Goal: Task Accomplishment & Management: Manage account settings

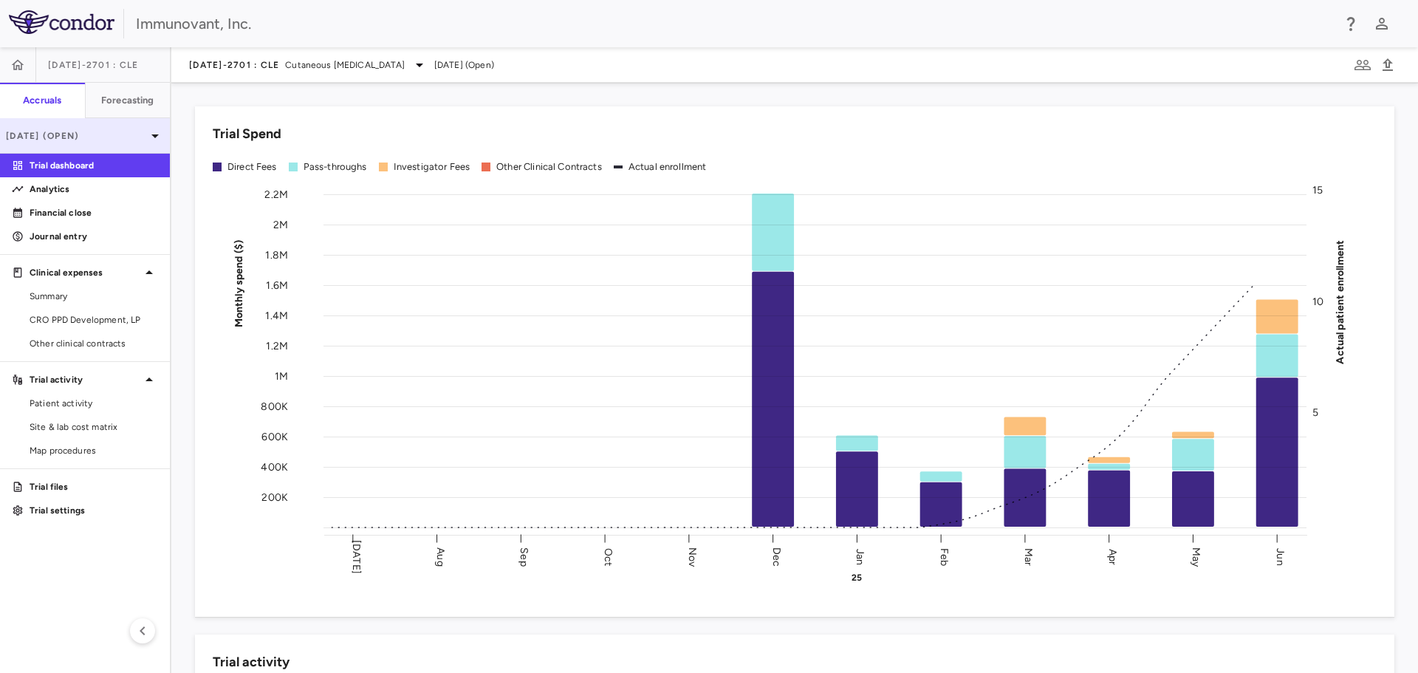
click at [36, 128] on div "[DATE] (Open)" at bounding box center [85, 135] width 170 height 35
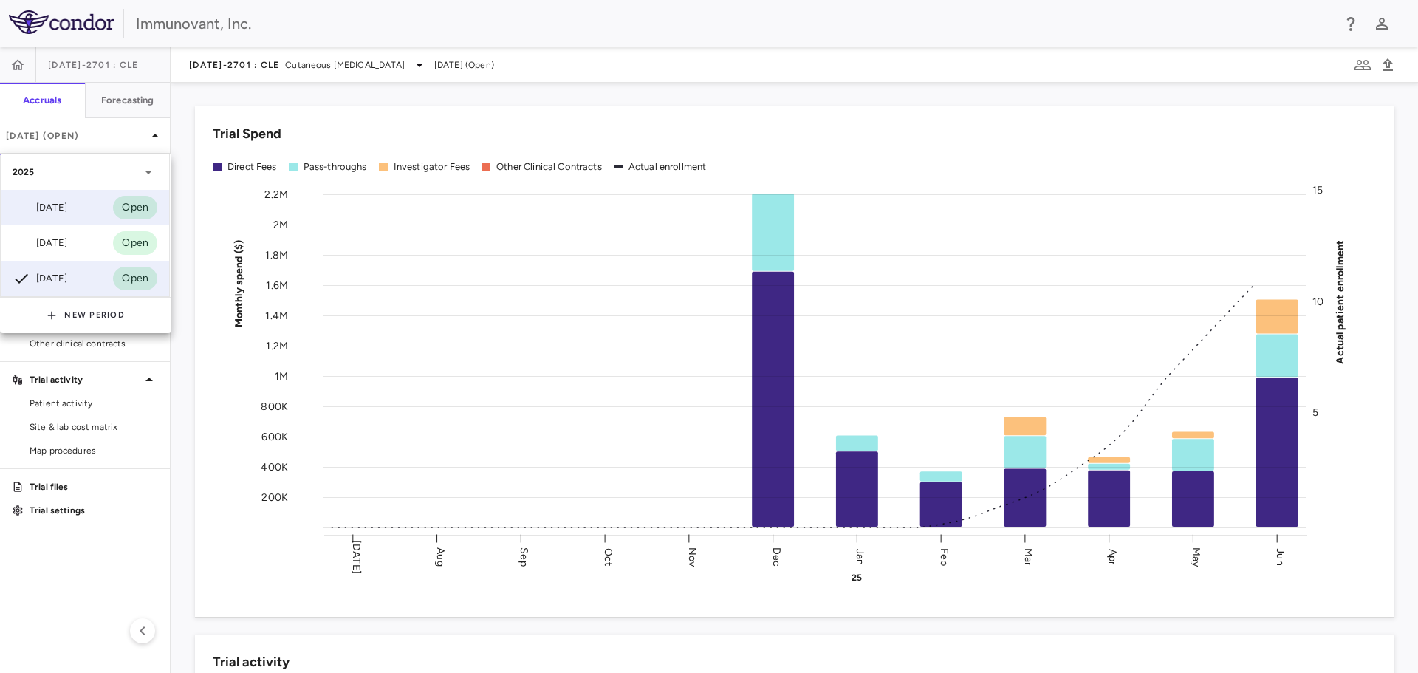
click at [61, 206] on div "[DATE]" at bounding box center [40, 208] width 55 height 18
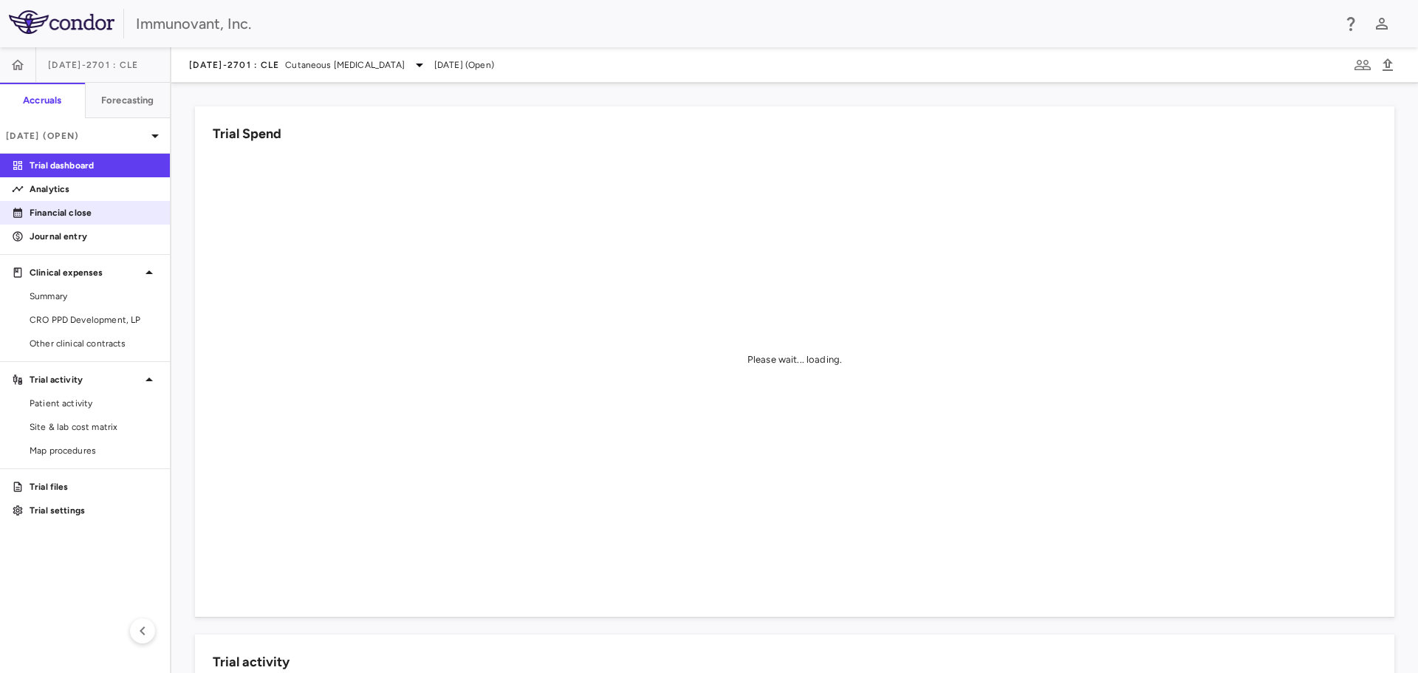
click at [62, 212] on p "Financial close" at bounding box center [94, 212] width 129 height 13
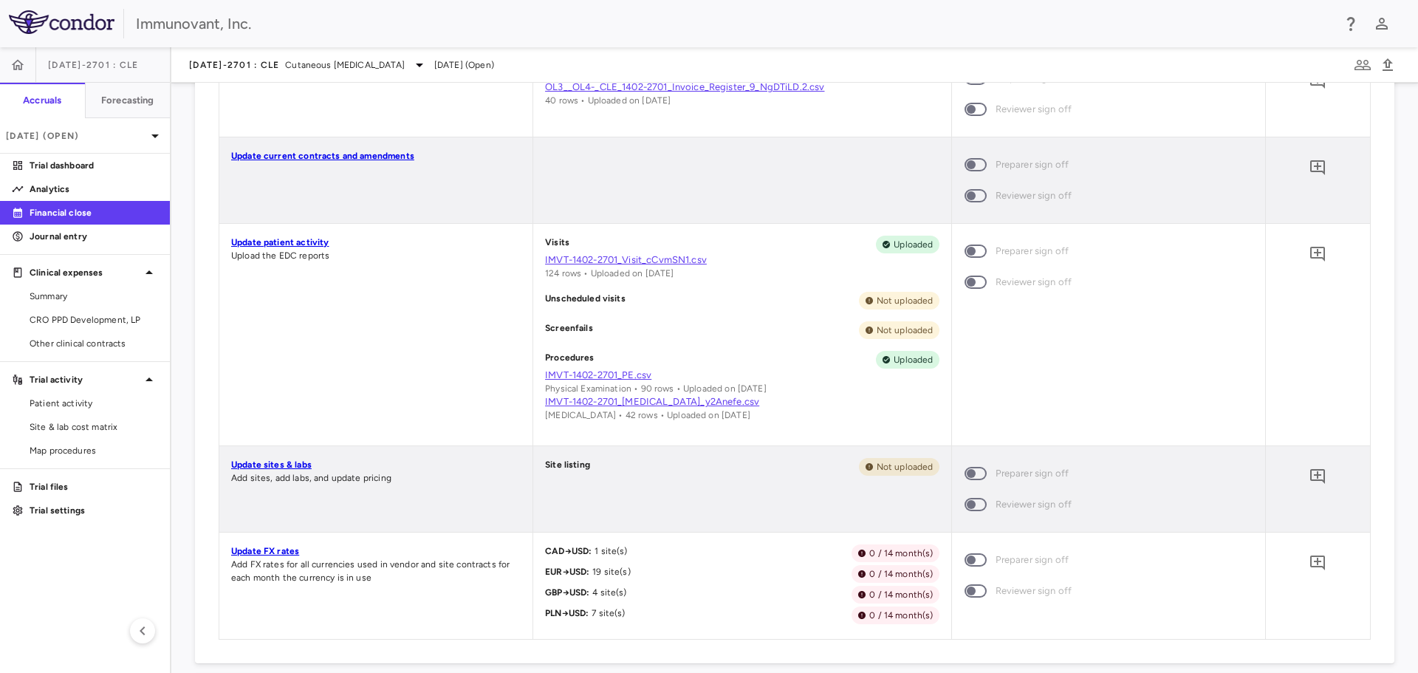
scroll to position [517, 0]
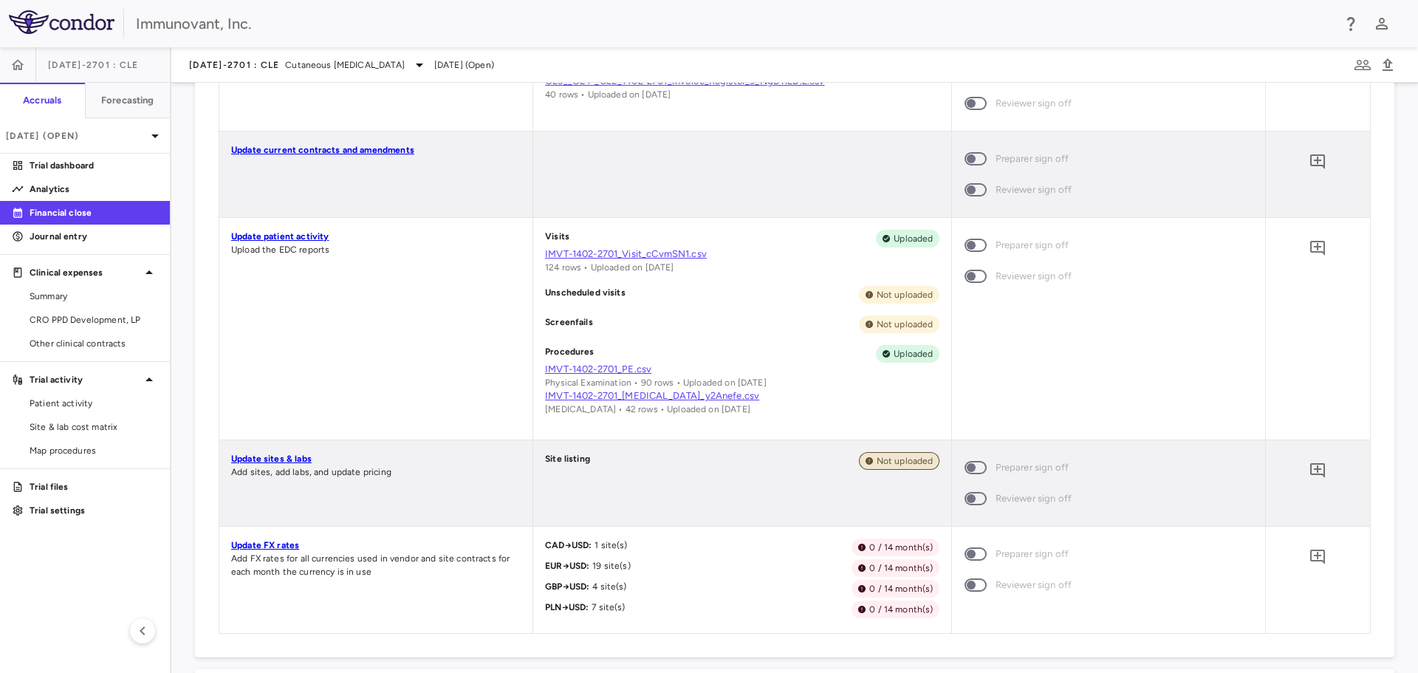
click at [886, 465] on span "Not uploaded" at bounding box center [905, 460] width 69 height 13
click at [287, 458] on link "Update sites & labs" at bounding box center [271, 459] width 81 height 10
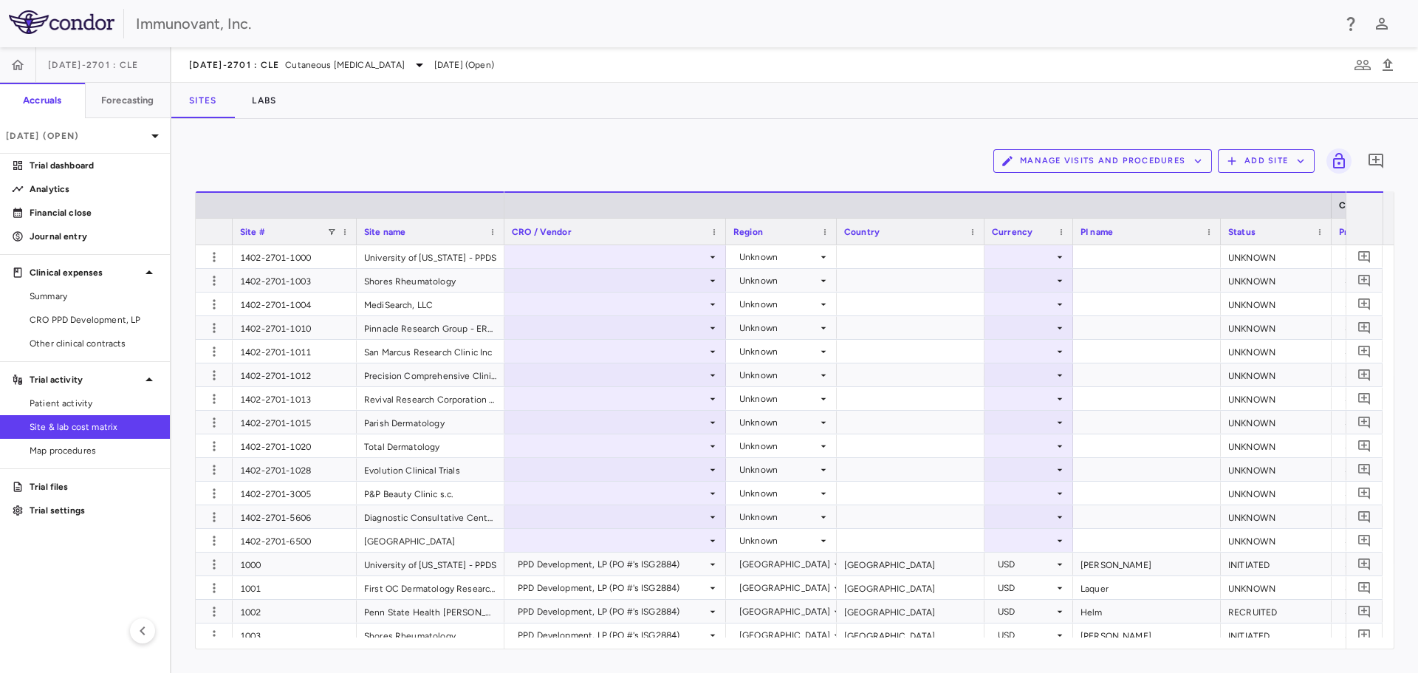
drag, startPoint x: 304, startPoint y: 236, endPoint x: 354, endPoint y: 236, distance: 50.2
click at [354, 236] on div at bounding box center [356, 232] width 6 height 26
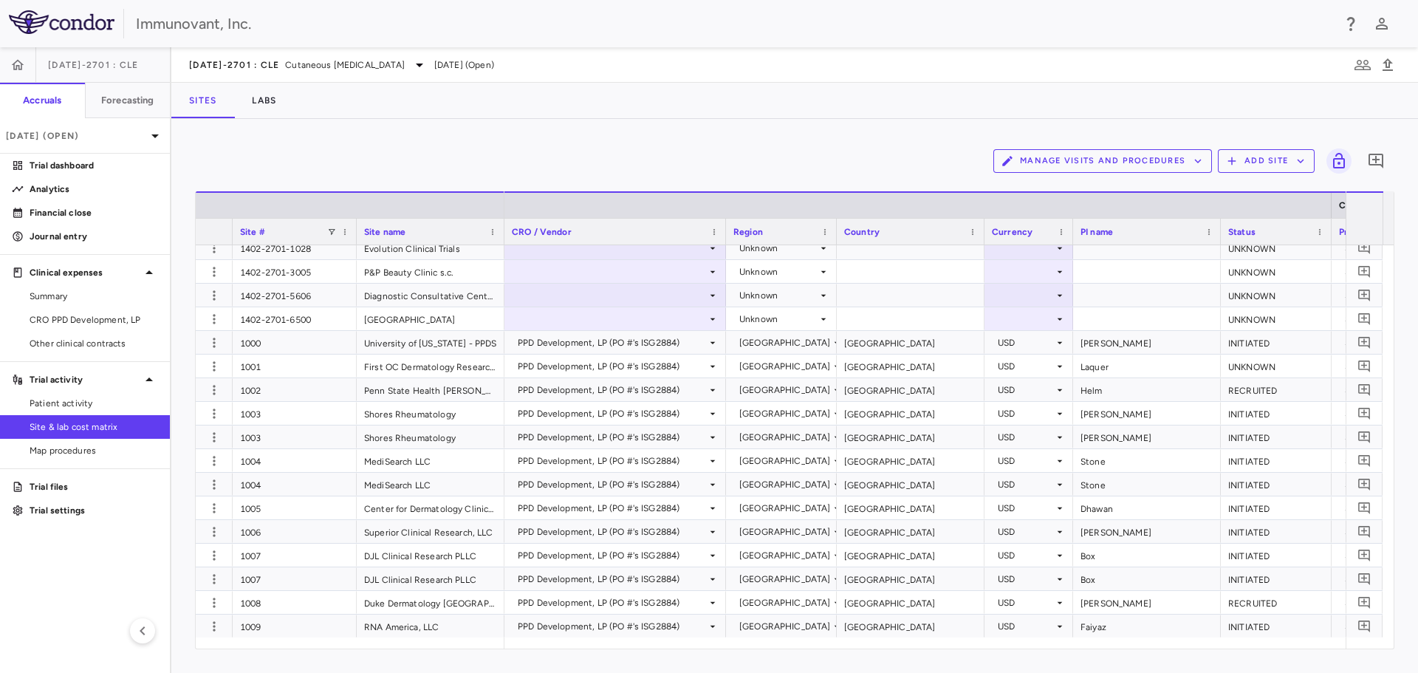
scroll to position [138, 0]
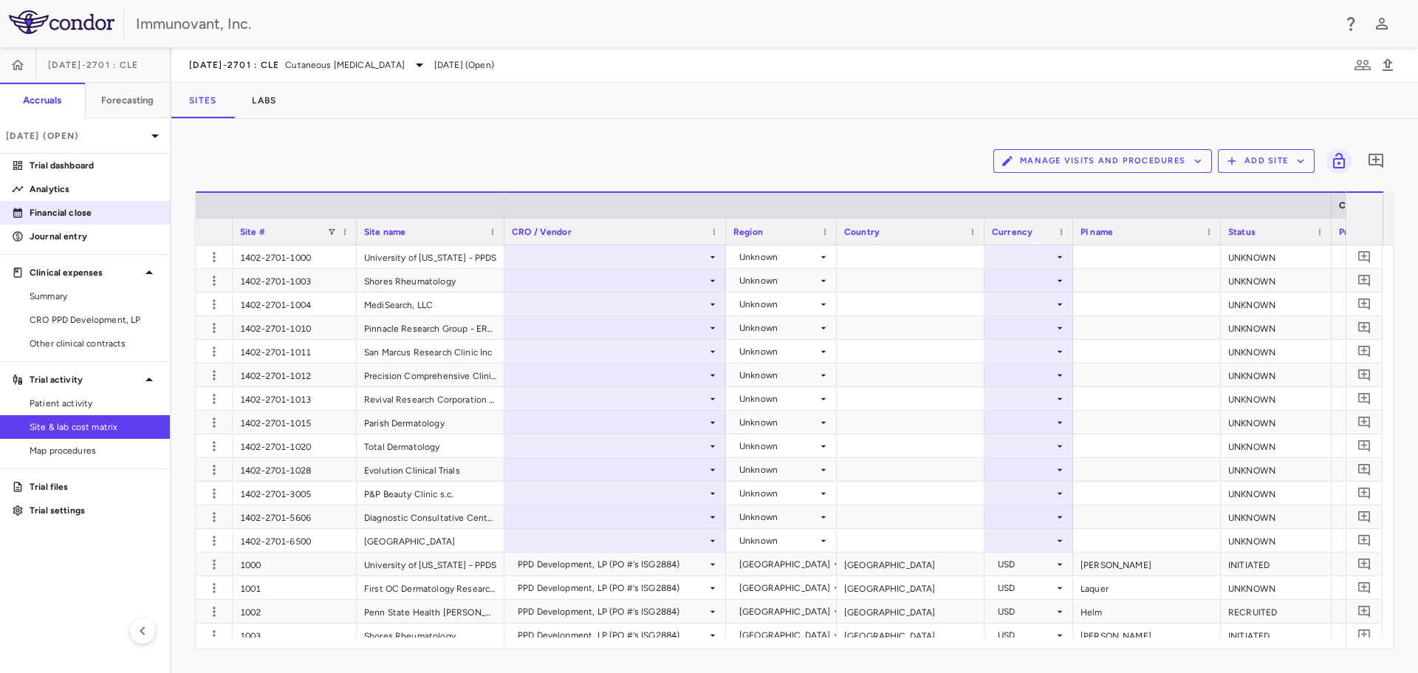
click at [70, 211] on p "Financial close" at bounding box center [94, 212] width 129 height 13
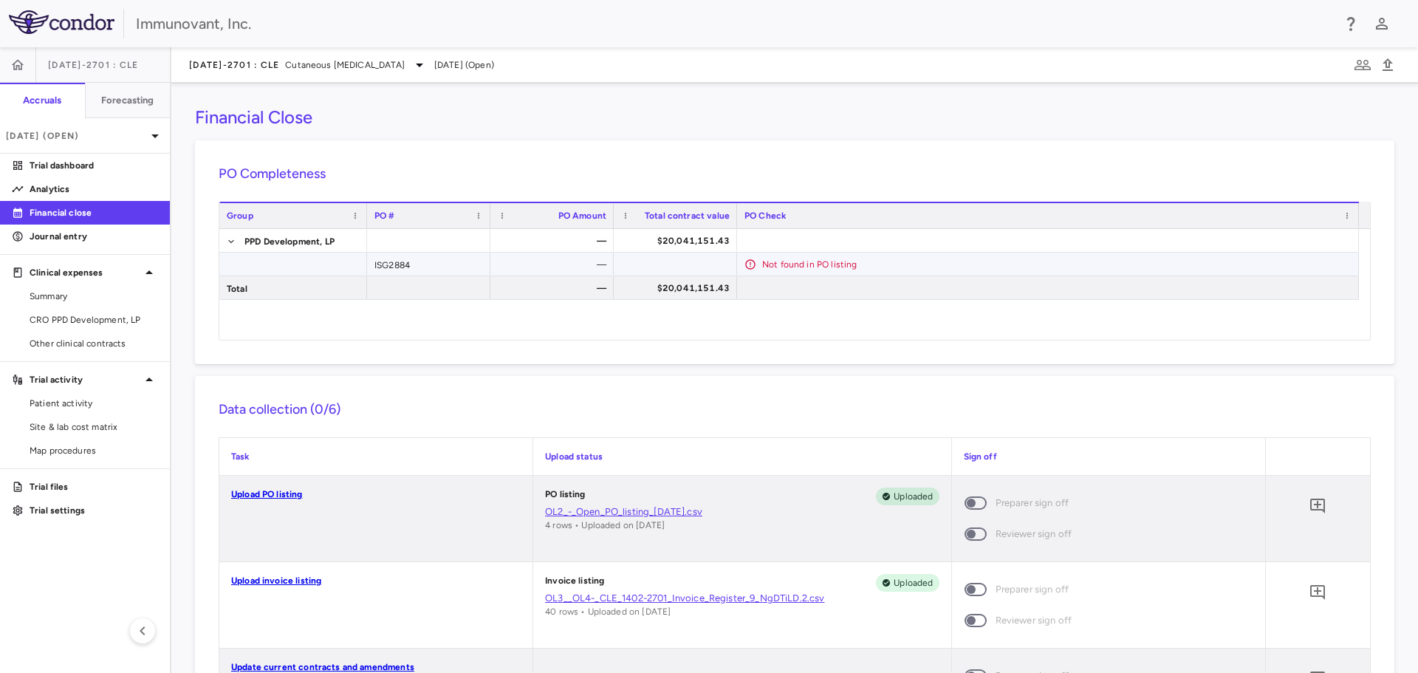
click at [744, 263] on div "Not found in PO listing" at bounding box center [1048, 264] width 622 height 23
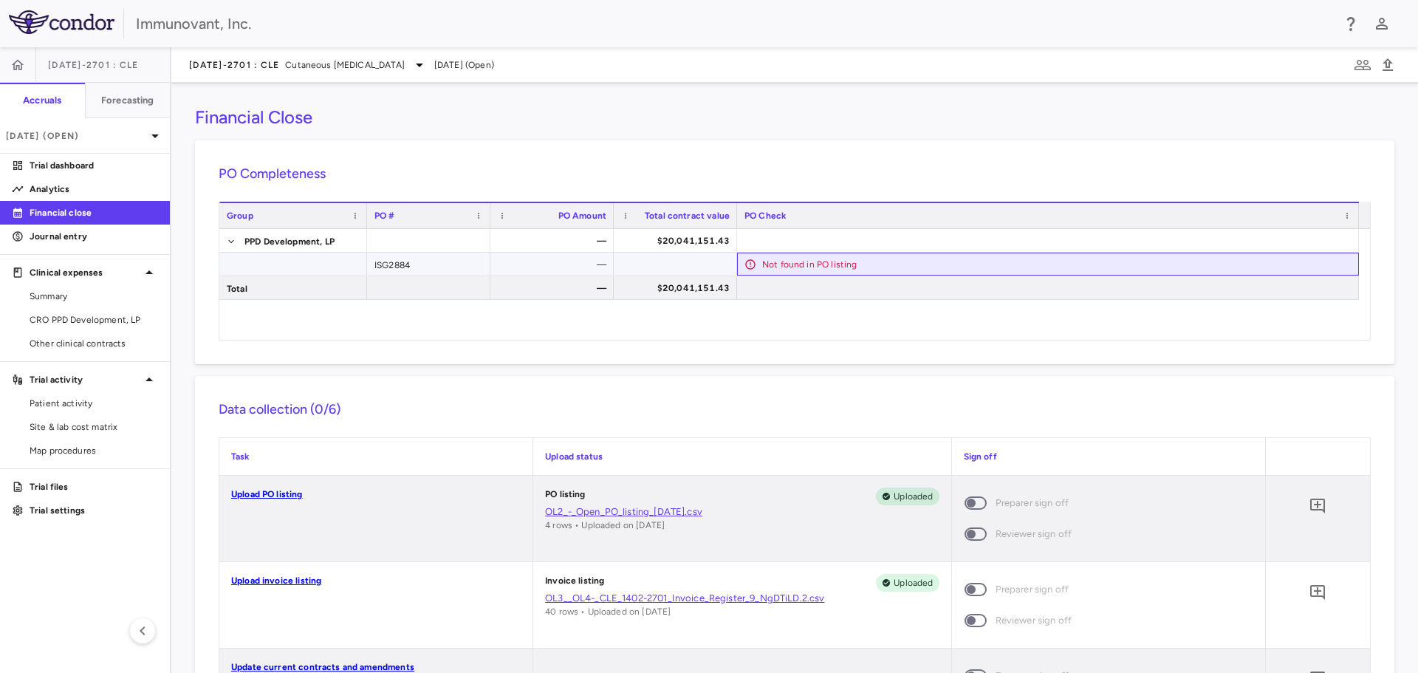
click at [760, 264] on div "Not found in PO listing" at bounding box center [1048, 263] width 607 height 21
click at [760, 265] on div "Not found in PO listing" at bounding box center [1048, 263] width 607 height 21
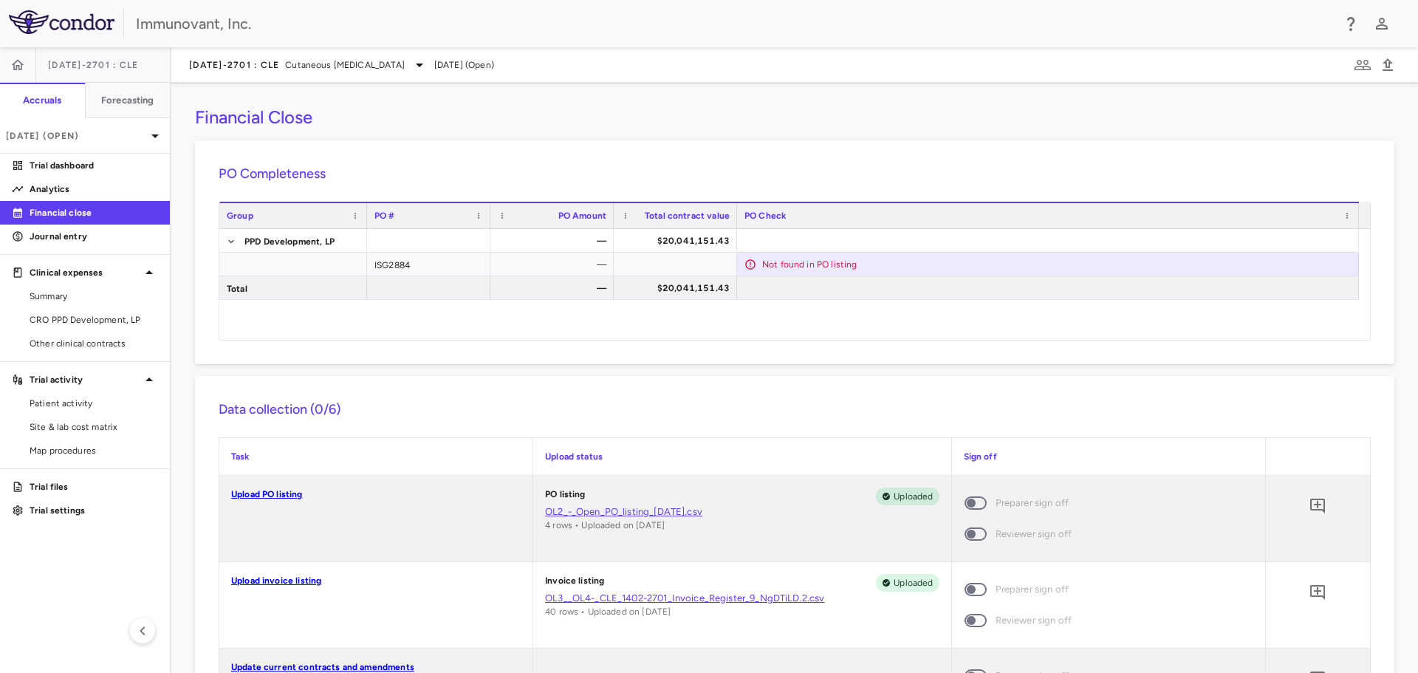
click at [291, 492] on link "Upload PO listing" at bounding box center [267, 494] width 72 height 10
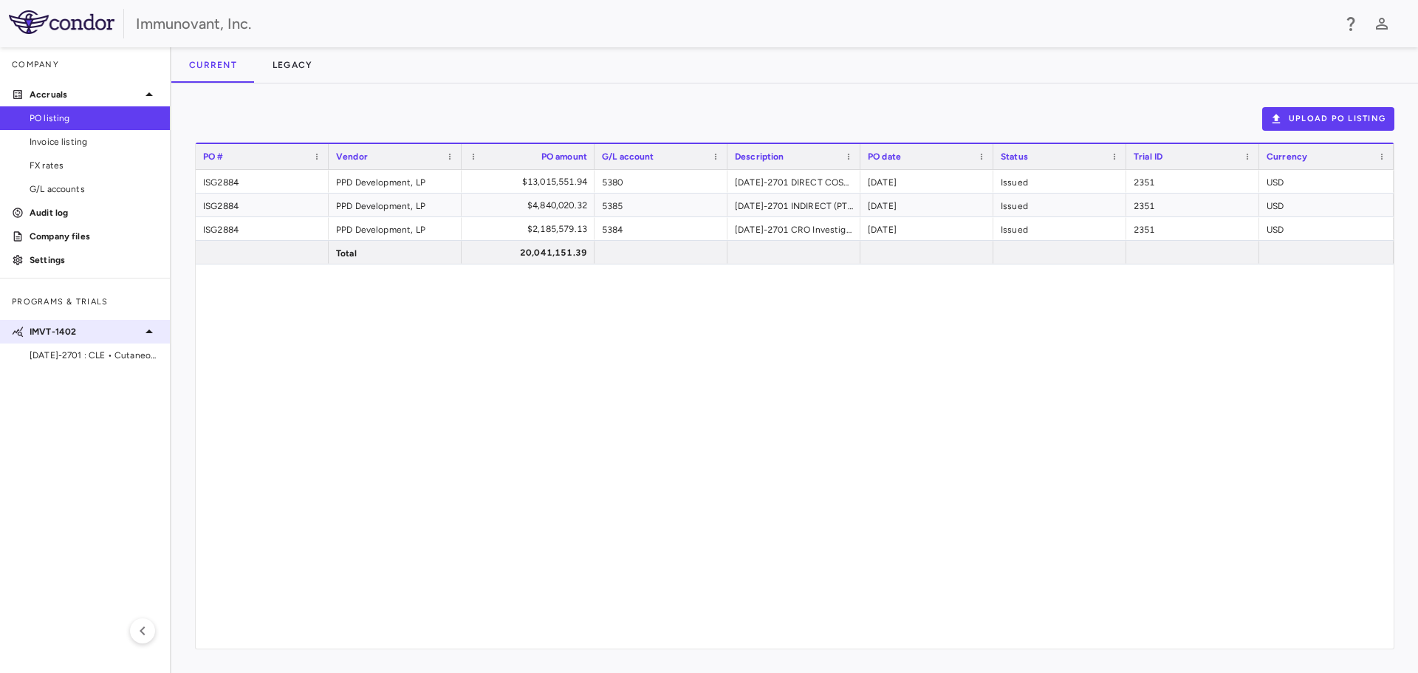
click at [59, 335] on p "IMVT-1402" at bounding box center [85, 331] width 111 height 13
click at [59, 332] on p "IMVT-1402" at bounding box center [85, 331] width 111 height 13
click at [64, 353] on span "[DATE]-2701 : CLE • Cutaneous [MEDICAL_DATA]" at bounding box center [94, 355] width 129 height 13
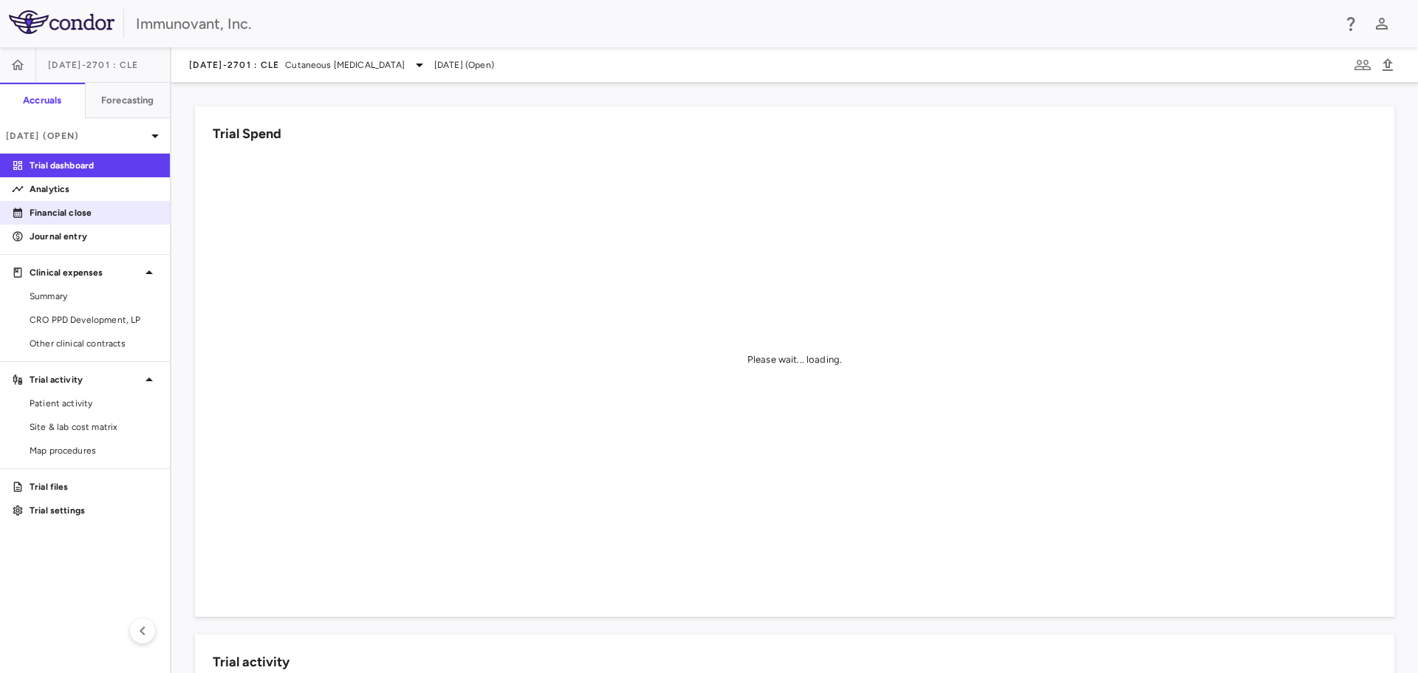
click at [61, 214] on p "Financial close" at bounding box center [94, 212] width 129 height 13
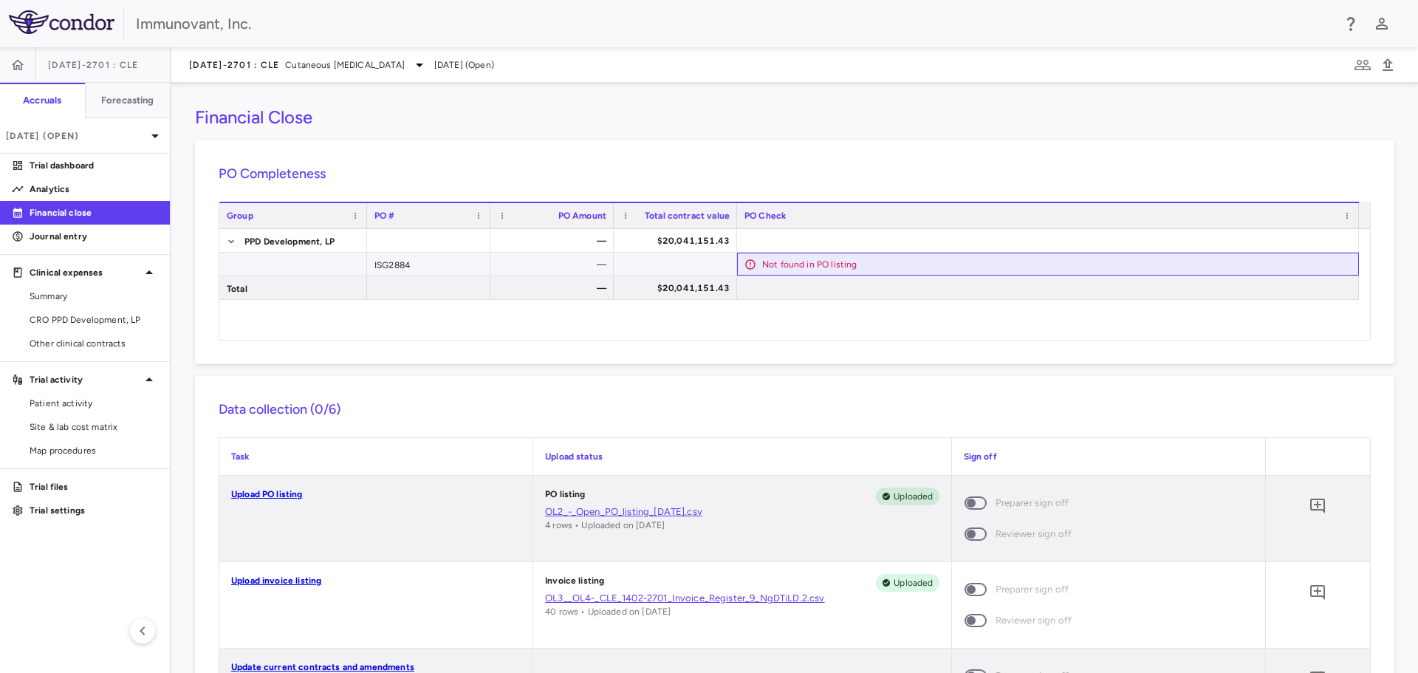
click at [816, 261] on div "Not found in PO listing" at bounding box center [1057, 265] width 590 height 24
click at [710, 262] on div at bounding box center [675, 263] width 109 height 21
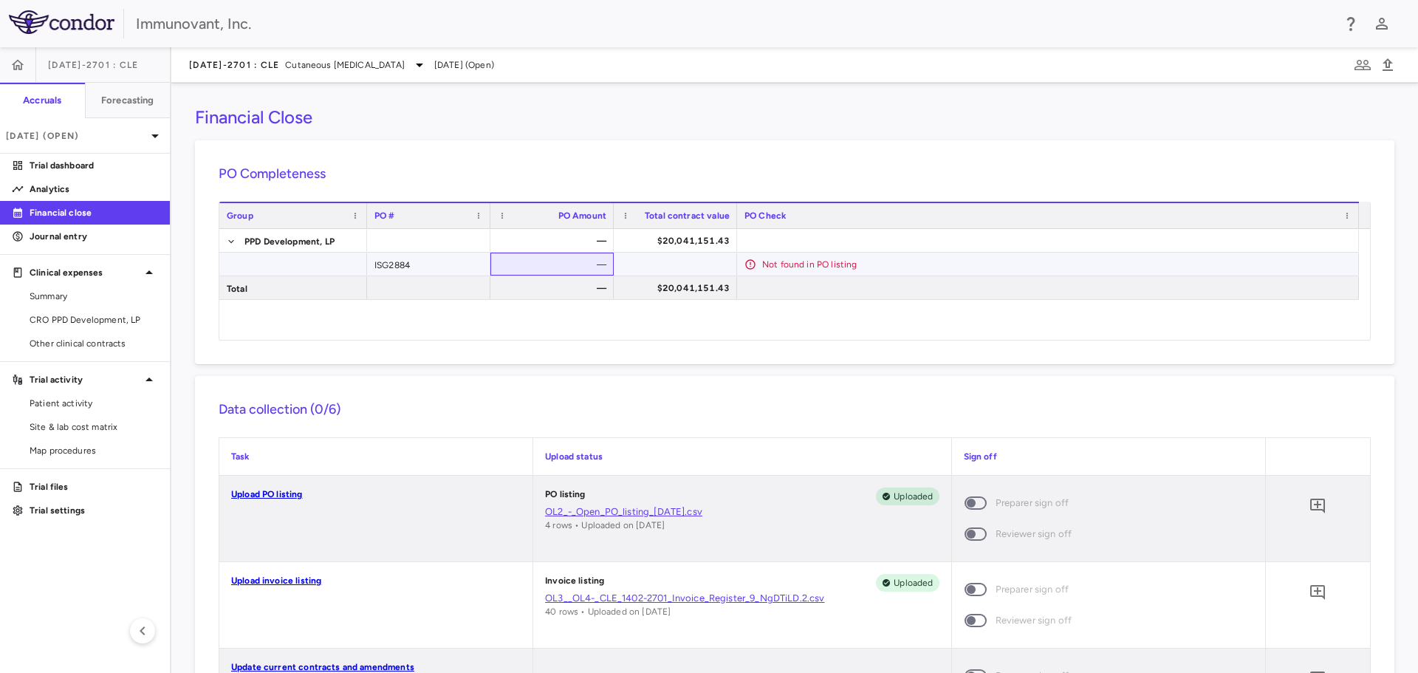
click at [563, 262] on div "—" at bounding box center [555, 265] width 103 height 24
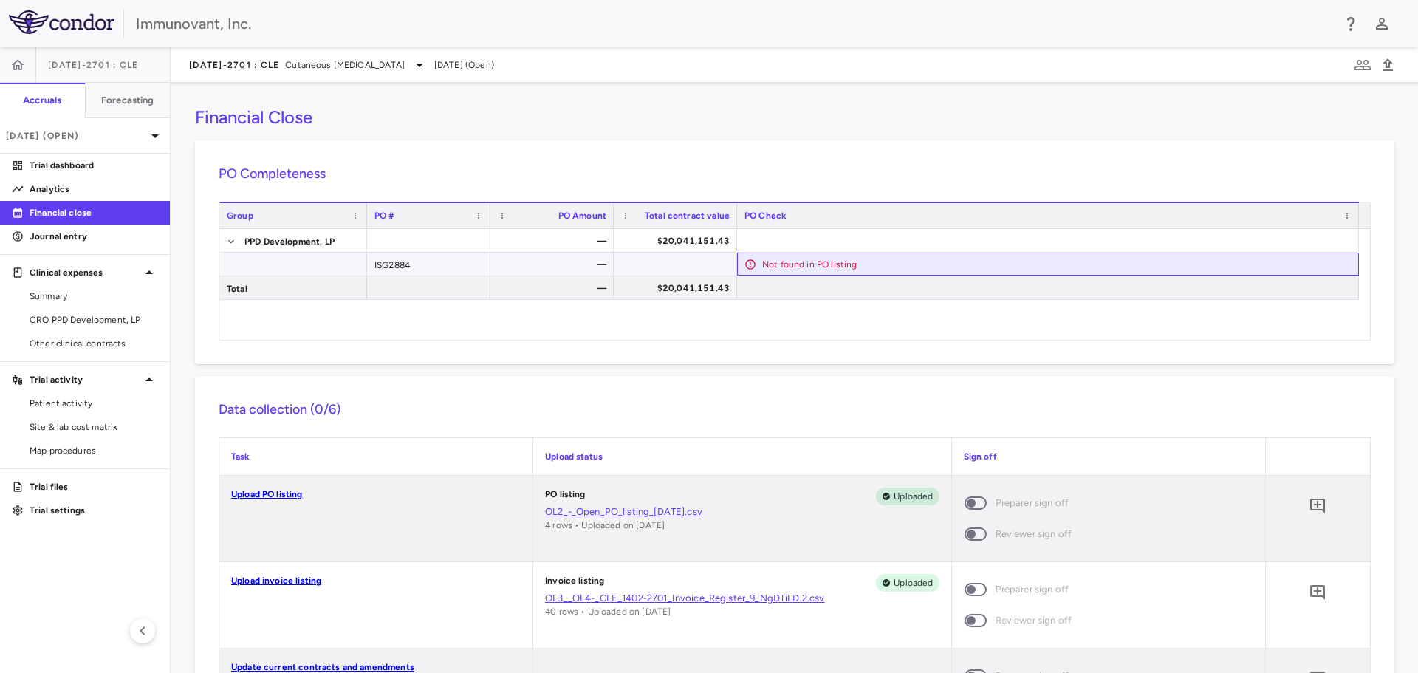
click at [776, 268] on div "Not found in PO listing" at bounding box center [1057, 265] width 590 height 24
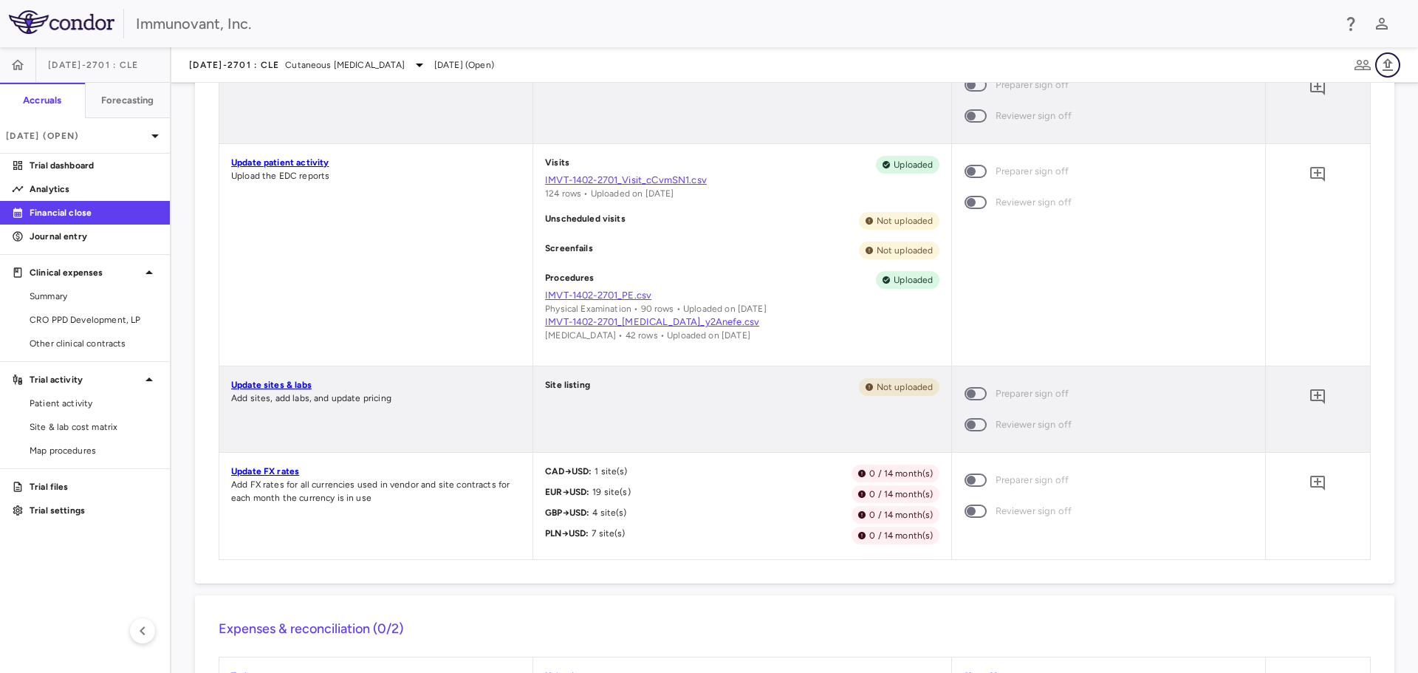
click at [1390, 64] on icon "button" at bounding box center [1388, 64] width 10 height 13
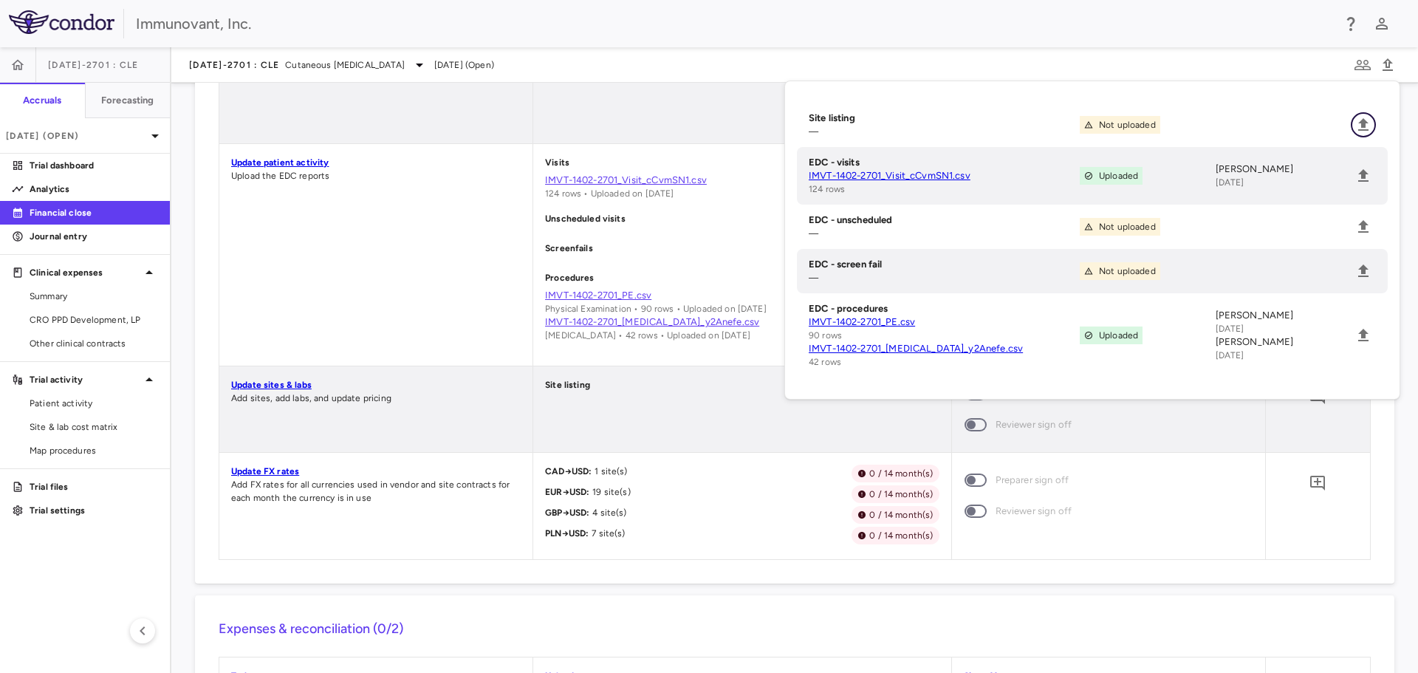
click at [1367, 123] on icon "Upload" at bounding box center [1364, 125] width 18 height 18
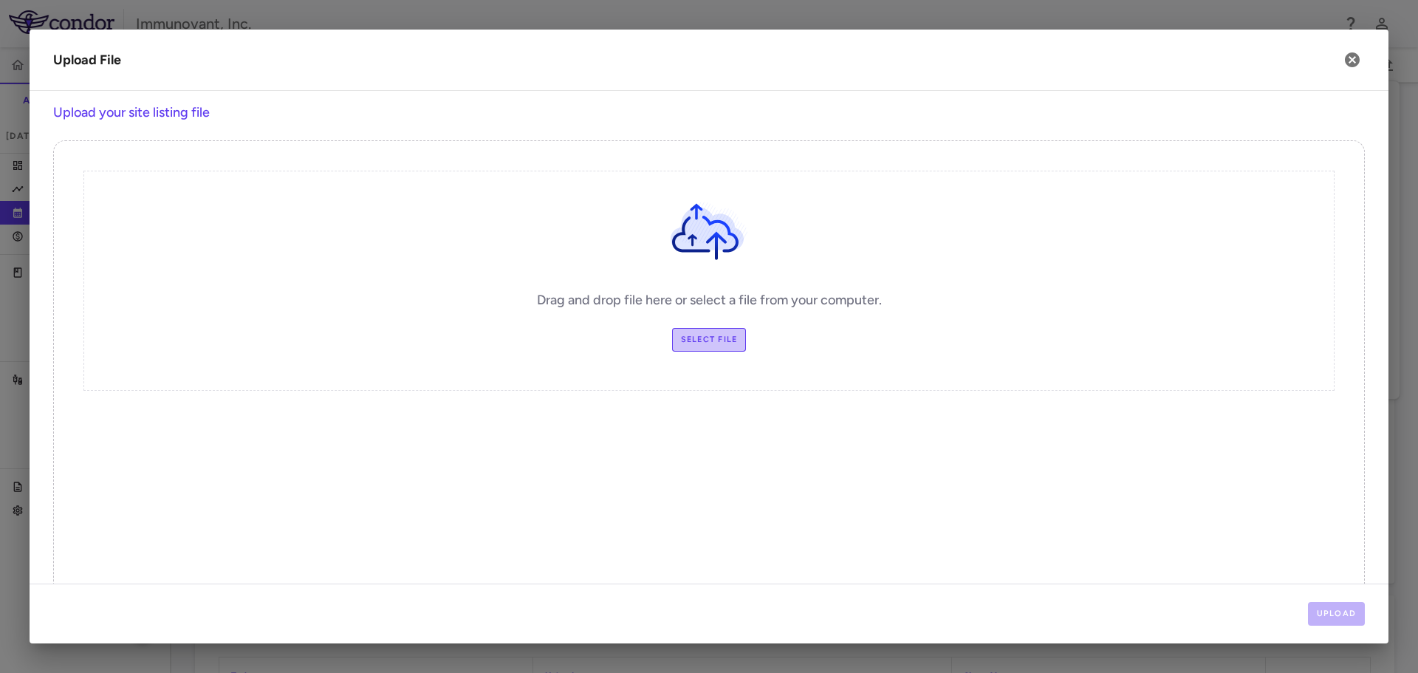
click at [692, 344] on label "Select file" at bounding box center [709, 340] width 75 height 24
click at [0, 0] on input "Select file" at bounding box center [0, 0] width 0 height 0
click at [1325, 607] on button "Upload" at bounding box center [1337, 614] width 58 height 24
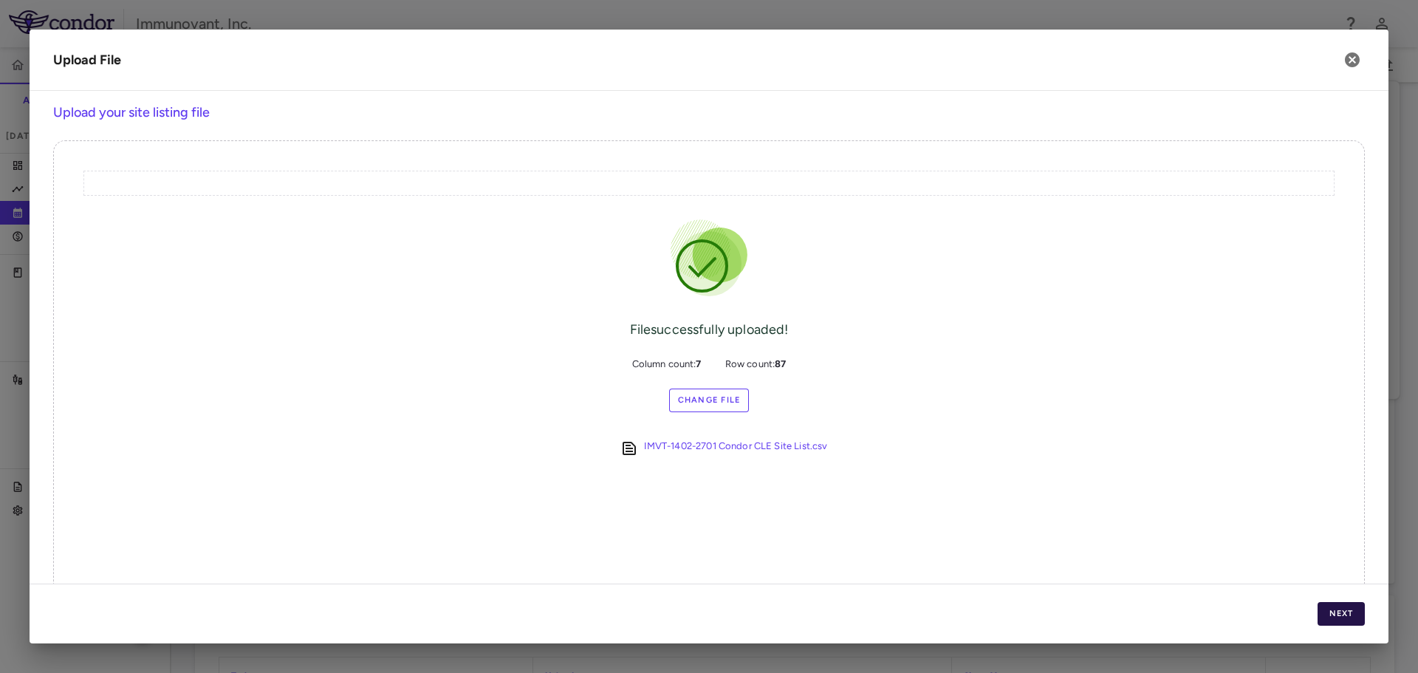
click at [1333, 609] on button "Next" at bounding box center [1341, 614] width 47 height 24
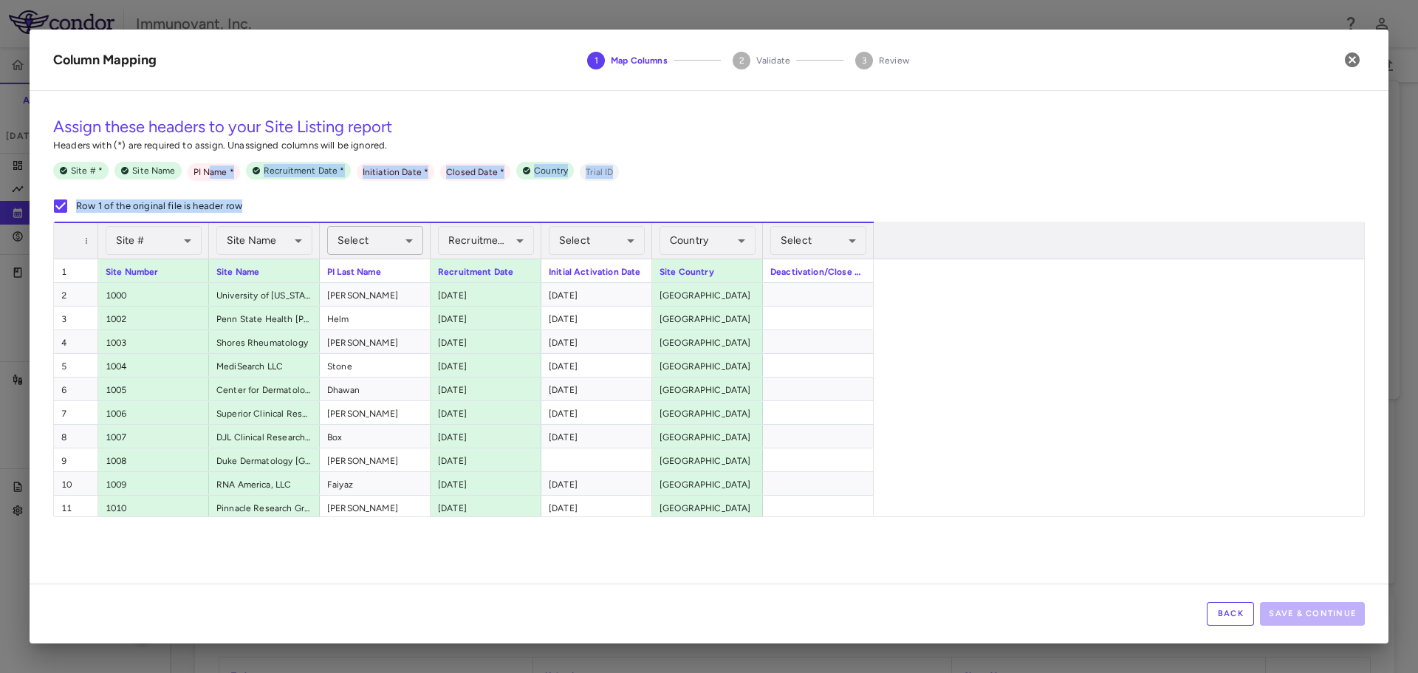
drag, startPoint x: 205, startPoint y: 168, endPoint x: 371, endPoint y: 243, distance: 181.5
click at [371, 243] on div "**********" at bounding box center [709, 343] width 1359 height 481
click at [258, 195] on div "Assign these headers to your Site Listing report Headers with (*) are required …" at bounding box center [709, 162] width 1312 height 119
click at [412, 242] on body "Skip to sidebar Skip to main content Immunovant, Inc. [DATE]-2701 : CLE Accrual…" at bounding box center [709, 336] width 1418 height 673
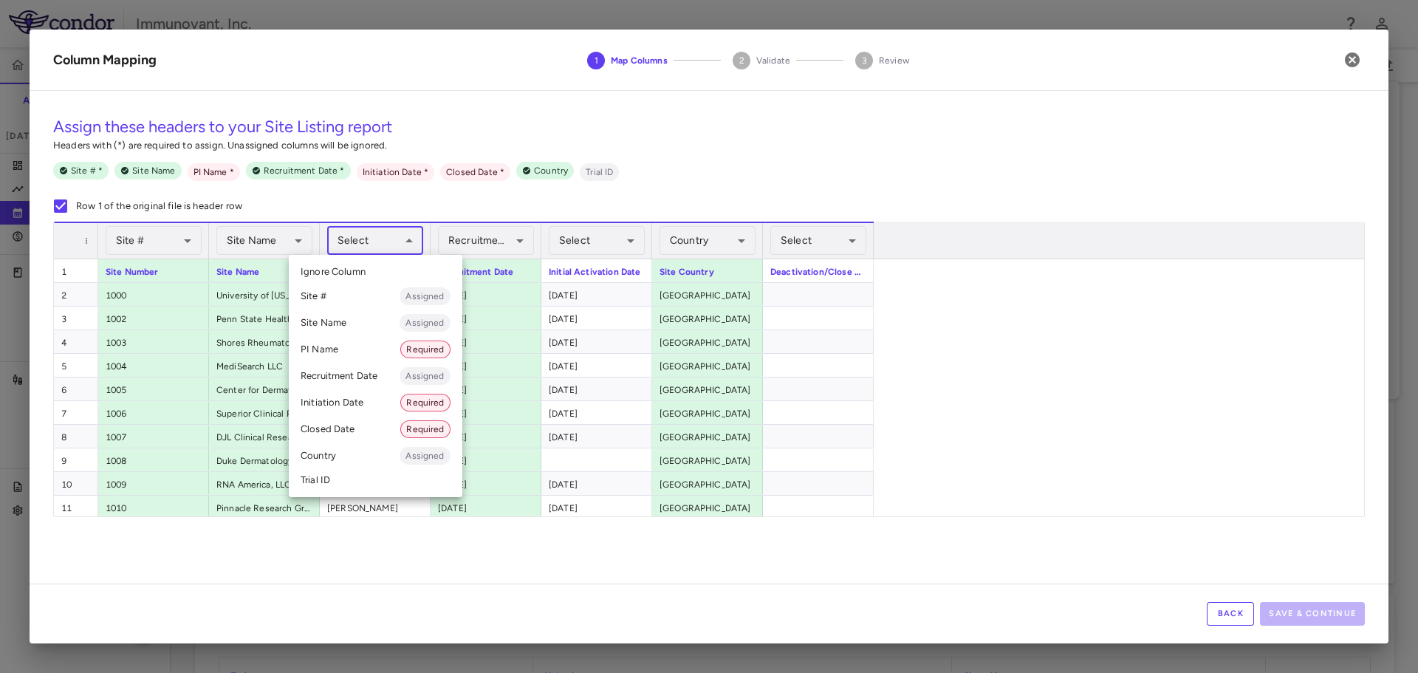
click at [356, 342] on li "PI Name Required" at bounding box center [376, 349] width 174 height 27
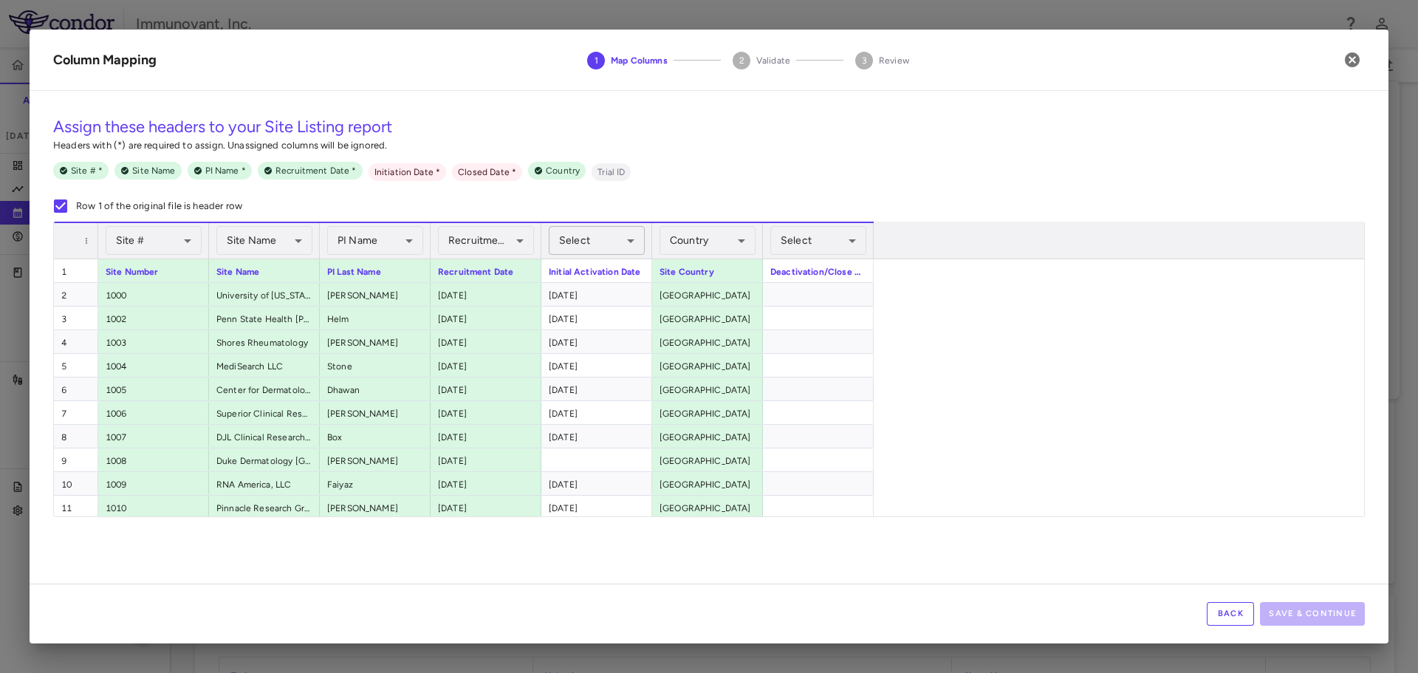
click at [636, 237] on body "Skip to sidebar Skip to main content Immunovant, Inc. [DATE]-2701 : CLE Accrual…" at bounding box center [709, 336] width 1418 height 673
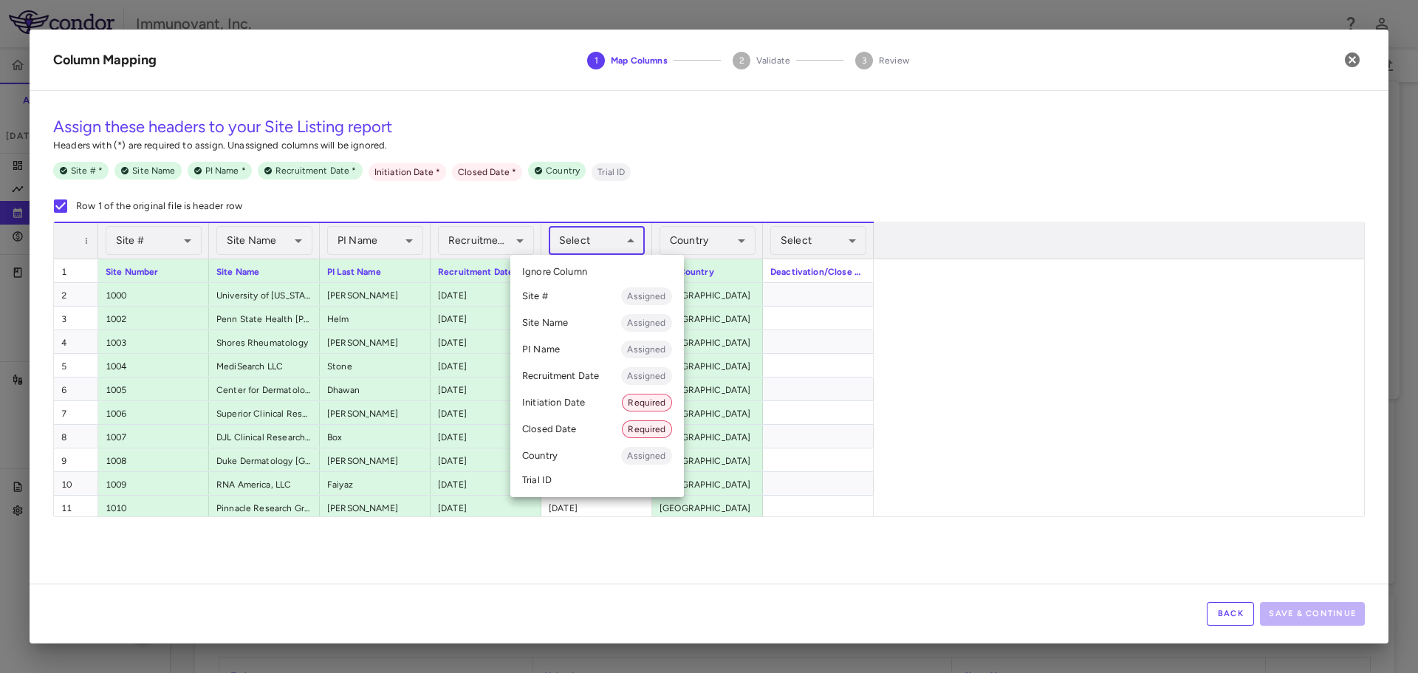
click at [588, 397] on li "Initiation Date Required" at bounding box center [598, 402] width 174 height 27
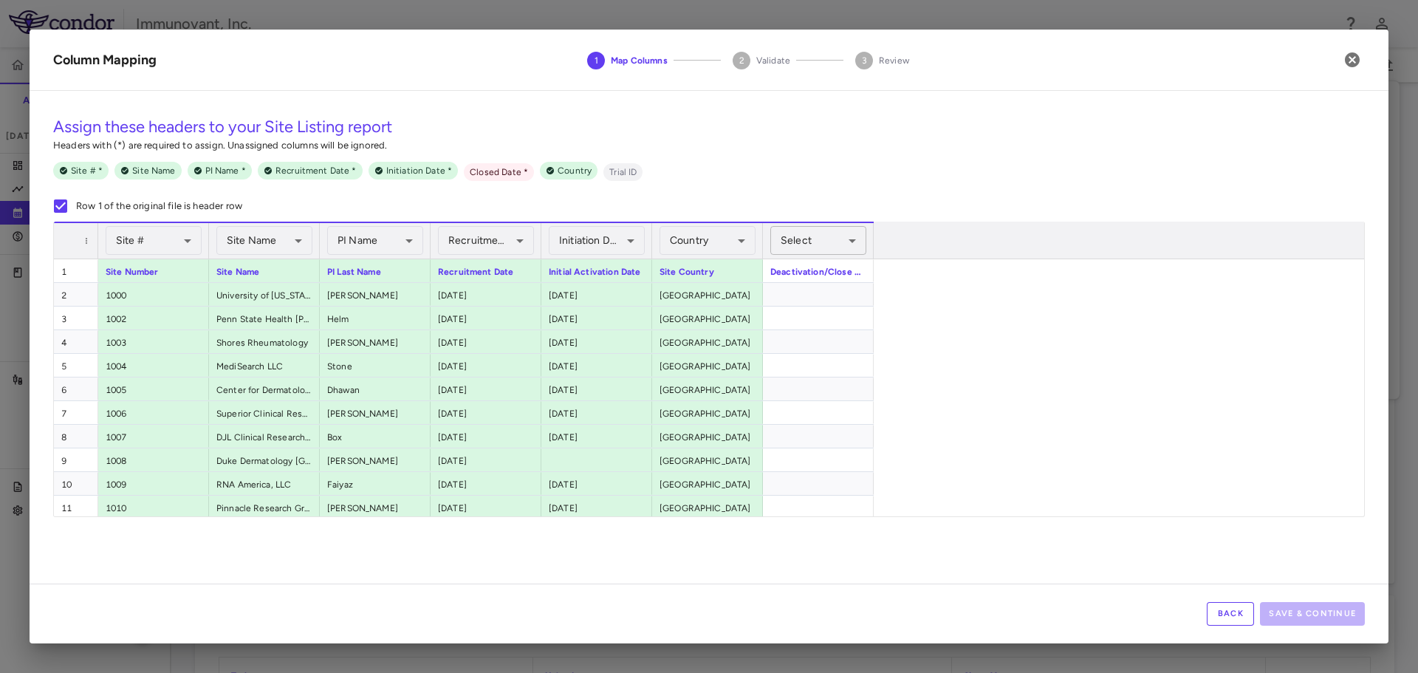
click at [847, 242] on body "Skip to sidebar Skip to main content Immunovant, Inc. [DATE]-2701 : CLE Accrual…" at bounding box center [709, 336] width 1418 height 673
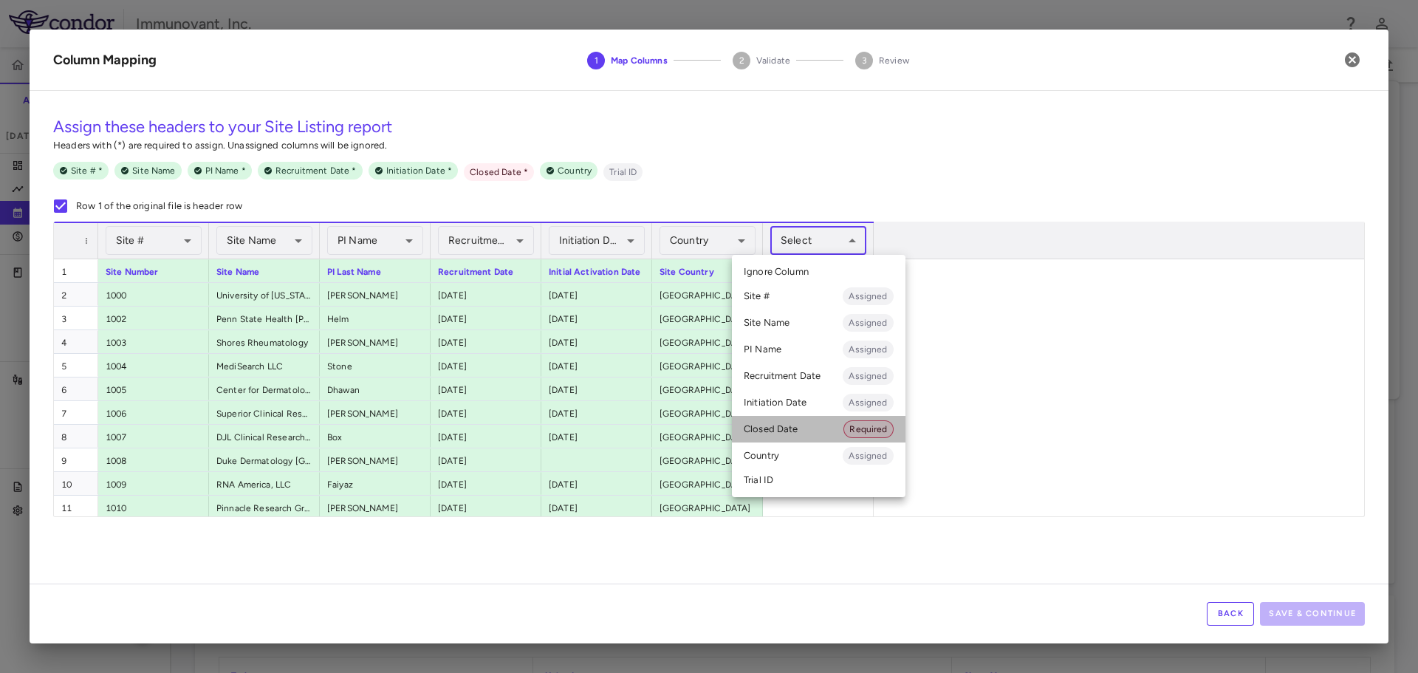
click at [793, 423] on li "Closed Date Required" at bounding box center [819, 429] width 174 height 27
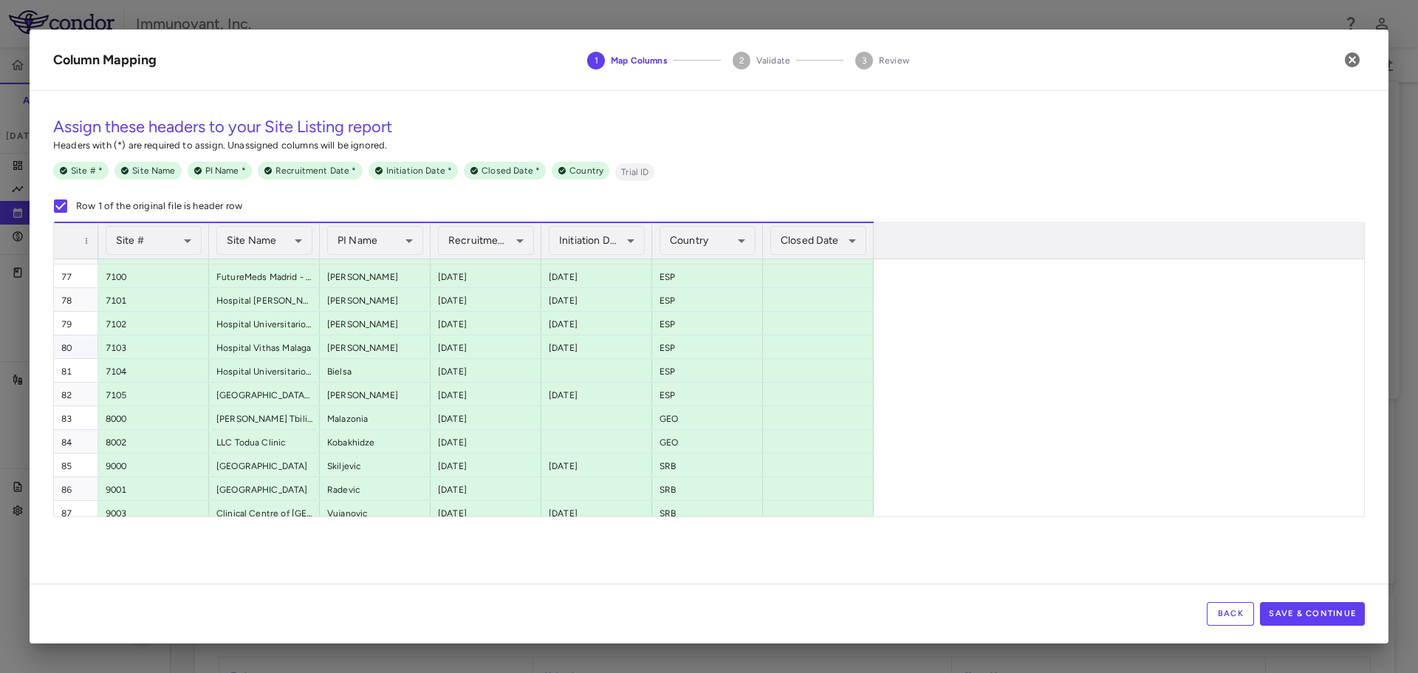
scroll to position [1800, 0]
click at [1325, 605] on button "Save & Continue" at bounding box center [1312, 614] width 105 height 24
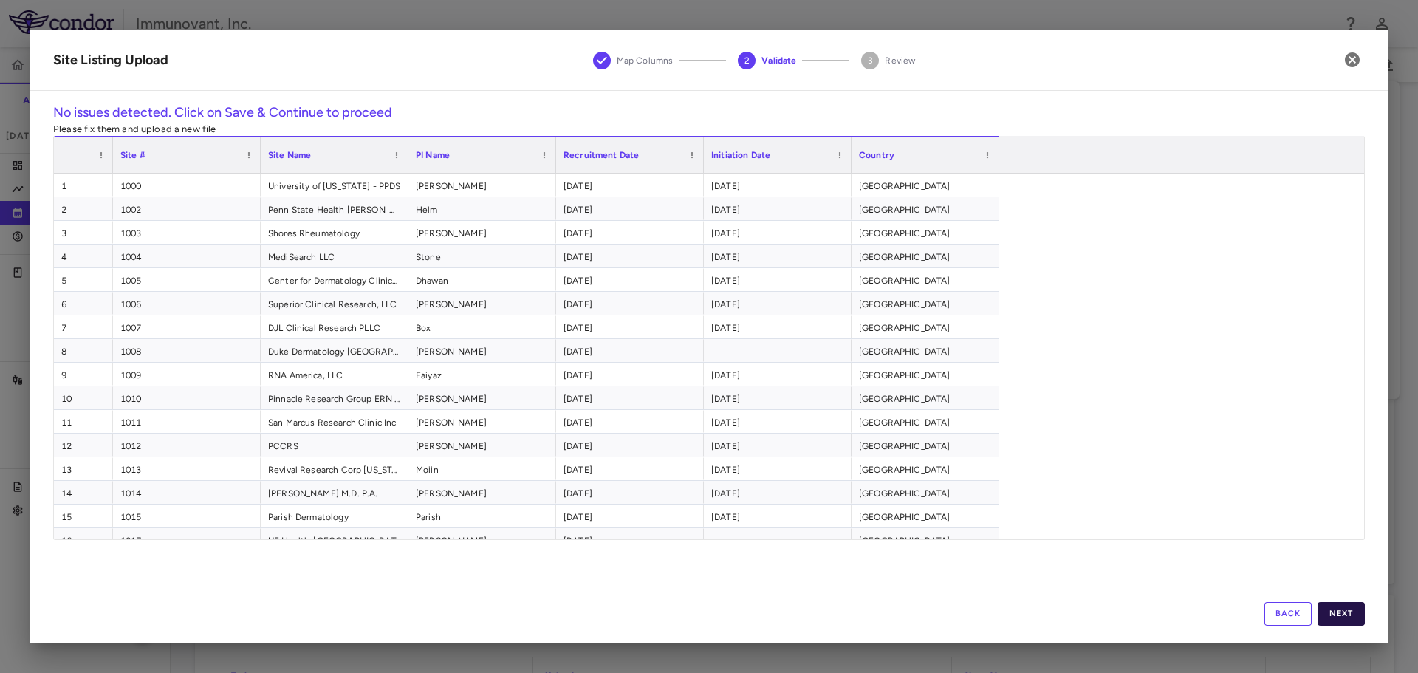
click at [1352, 612] on button "Next" at bounding box center [1341, 614] width 47 height 24
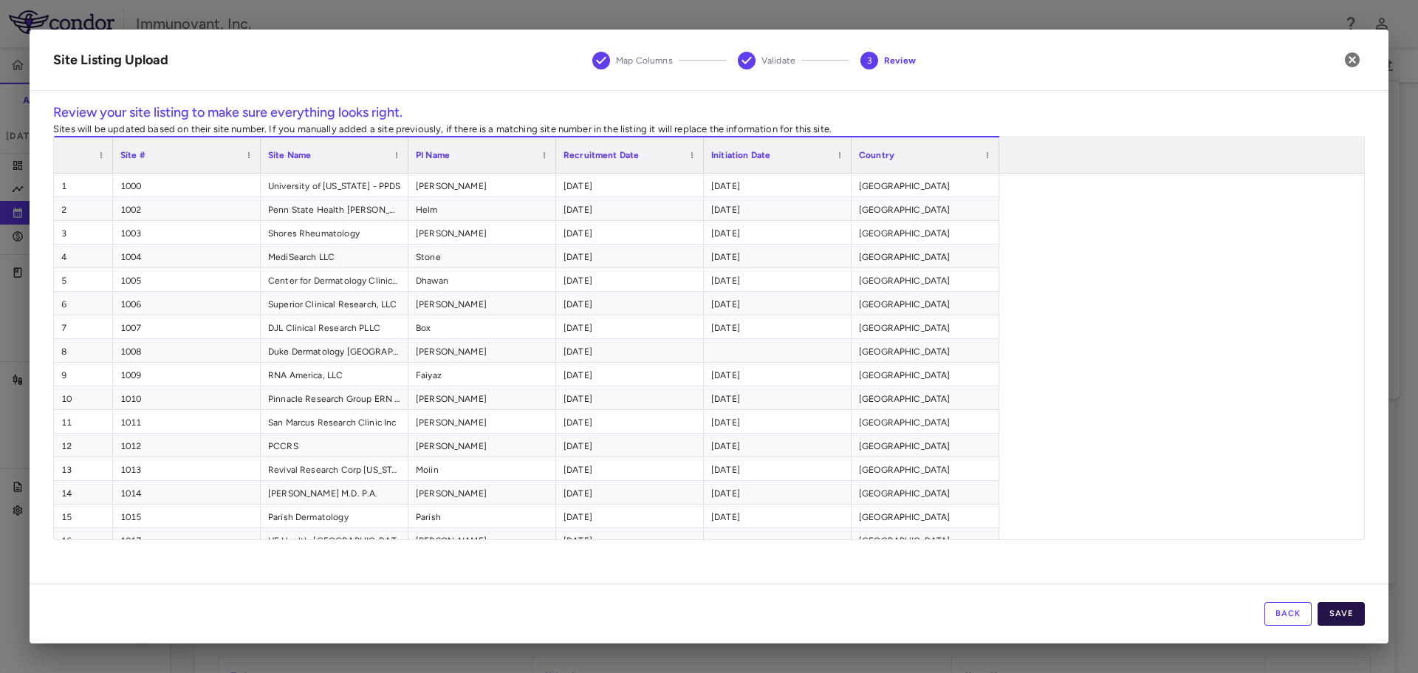
click at [1346, 612] on button "Save" at bounding box center [1341, 614] width 47 height 24
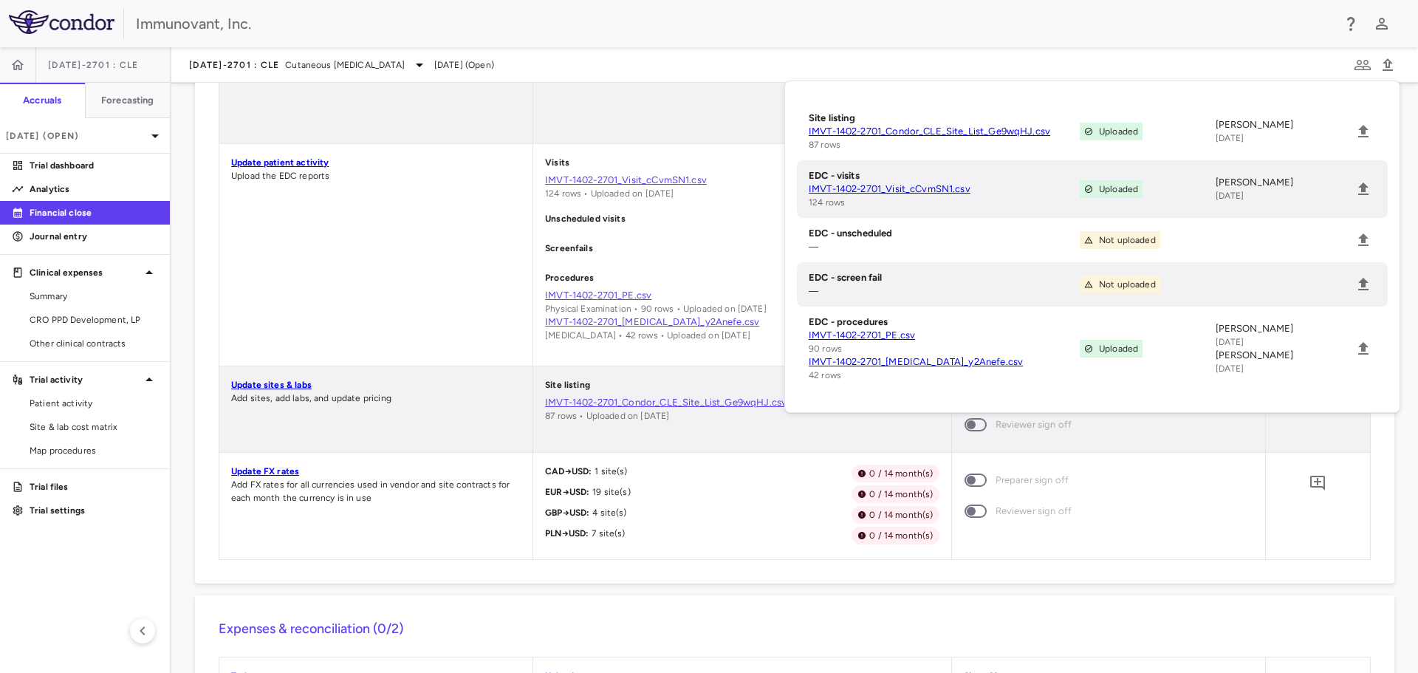
click at [1278, 66] on div "[DATE]-2701 : CLE Cutaneous [MEDICAL_DATA] [DATE] (Open)" at bounding box center [794, 64] width 1247 height 35
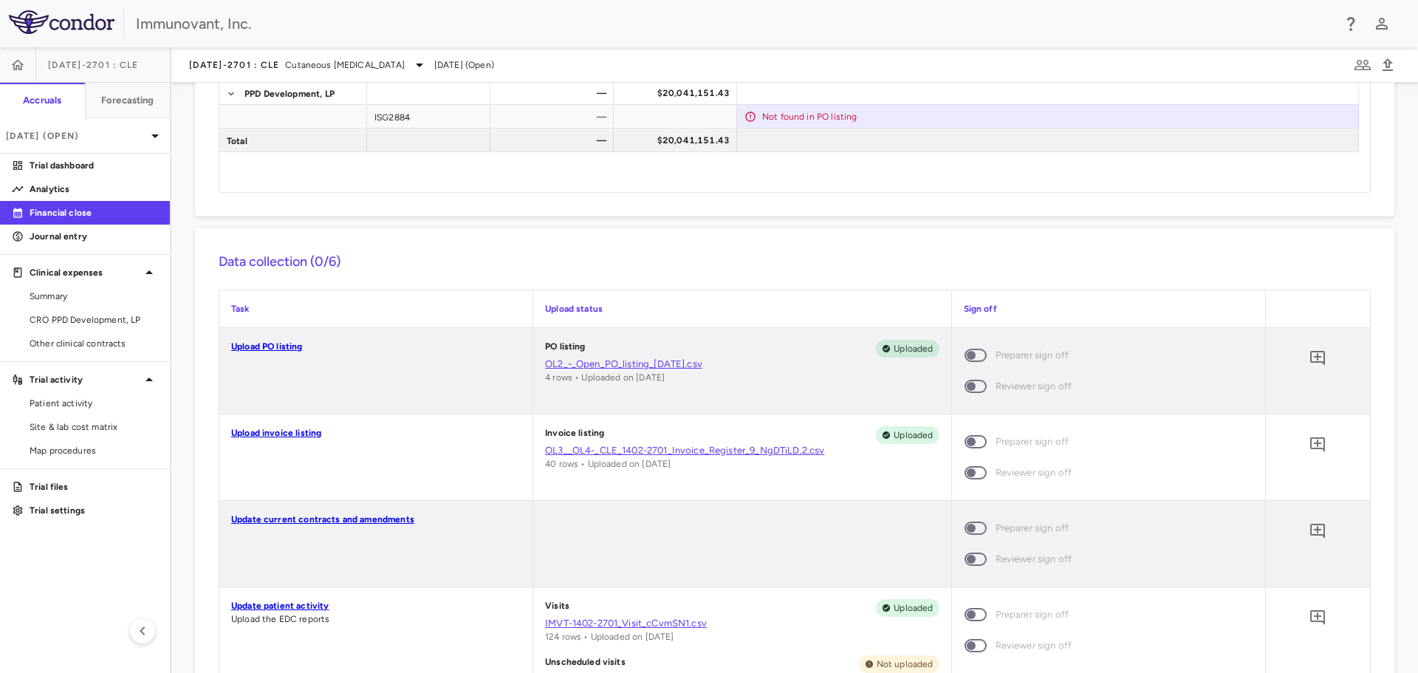
scroll to position [0, 0]
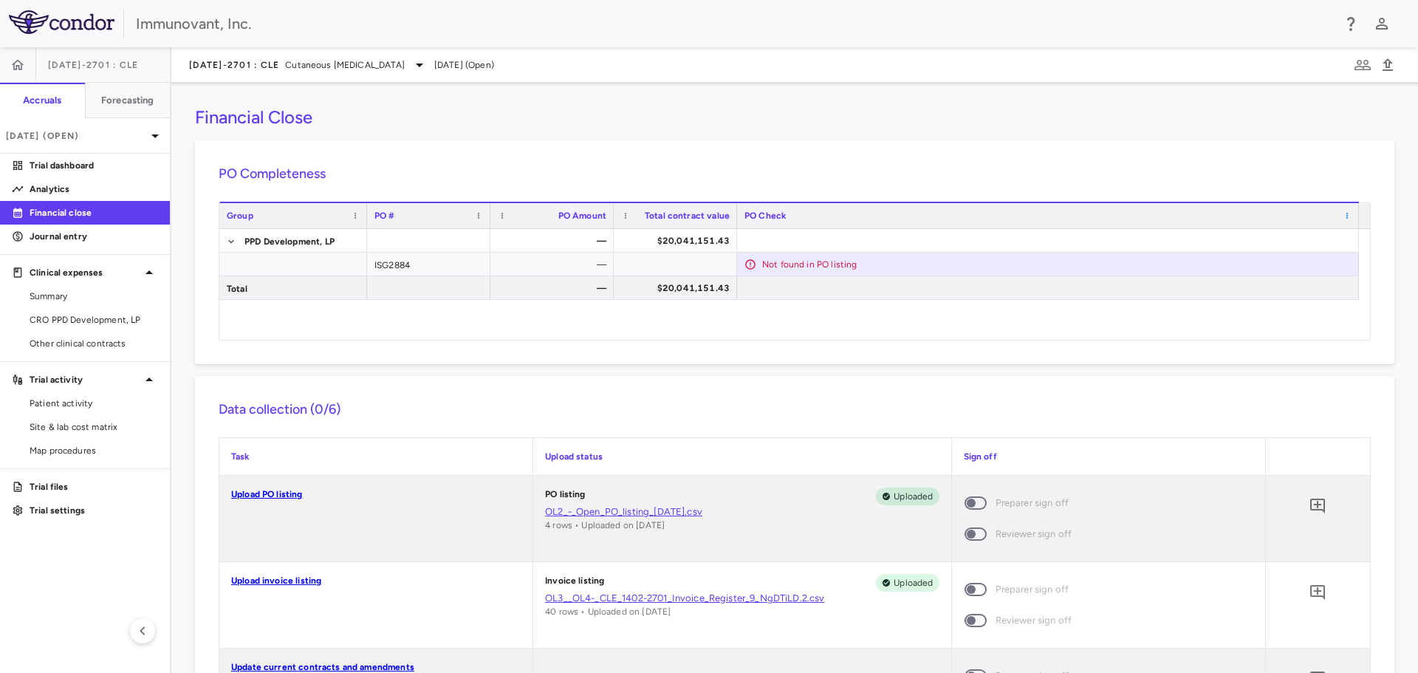
click at [1348, 216] on span at bounding box center [1347, 215] width 9 height 9
click at [1189, 160] on div "PO Completeness Press ENTER to sort. Press ALT DOWN to open column menu Vendor …" at bounding box center [795, 252] width 1200 height 224
click at [542, 264] on div "—" at bounding box center [555, 265] width 103 height 24
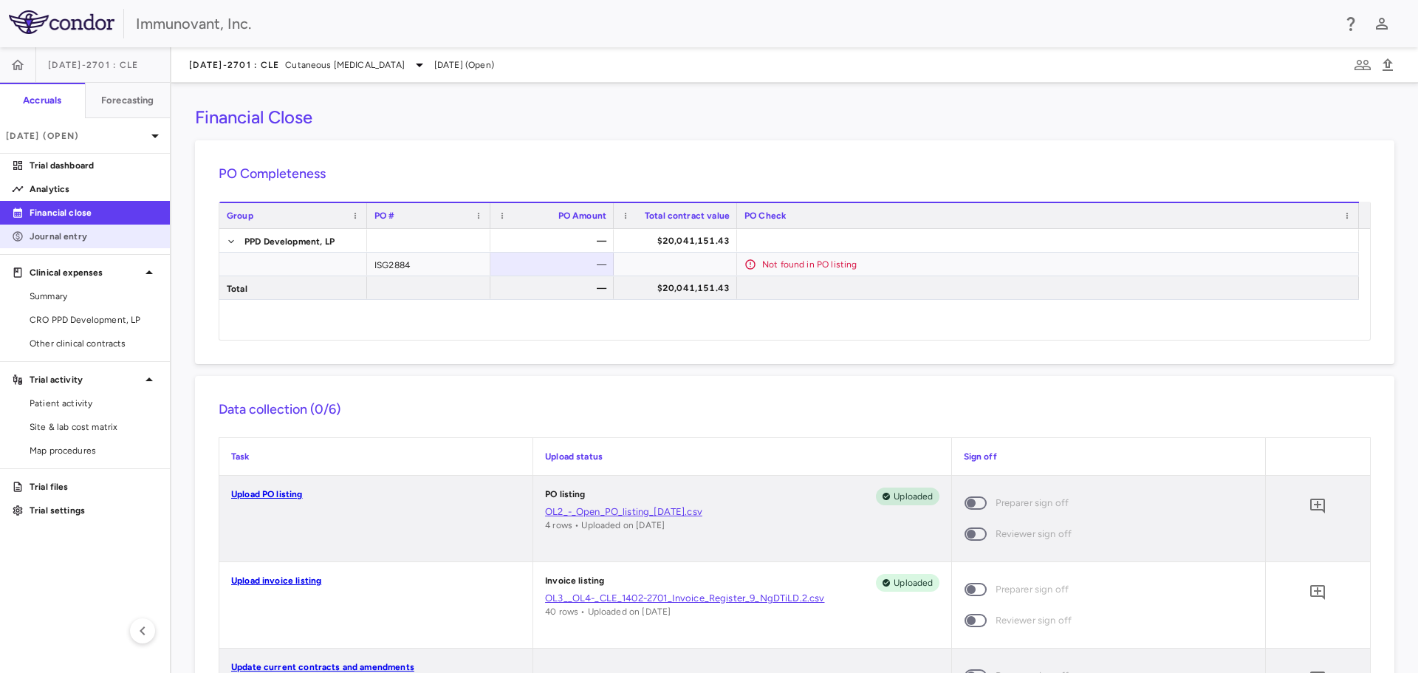
click at [83, 239] on p "Journal entry" at bounding box center [94, 236] width 129 height 13
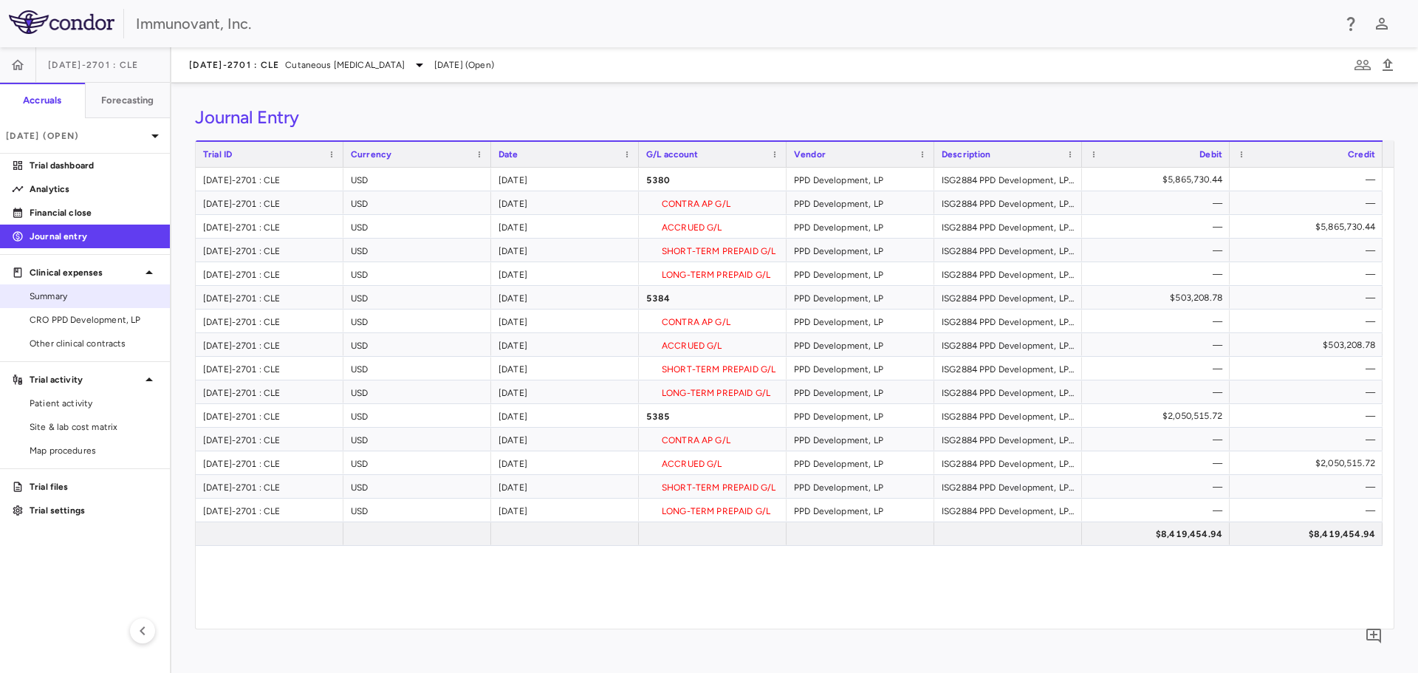
click at [74, 300] on span "Summary" at bounding box center [94, 296] width 129 height 13
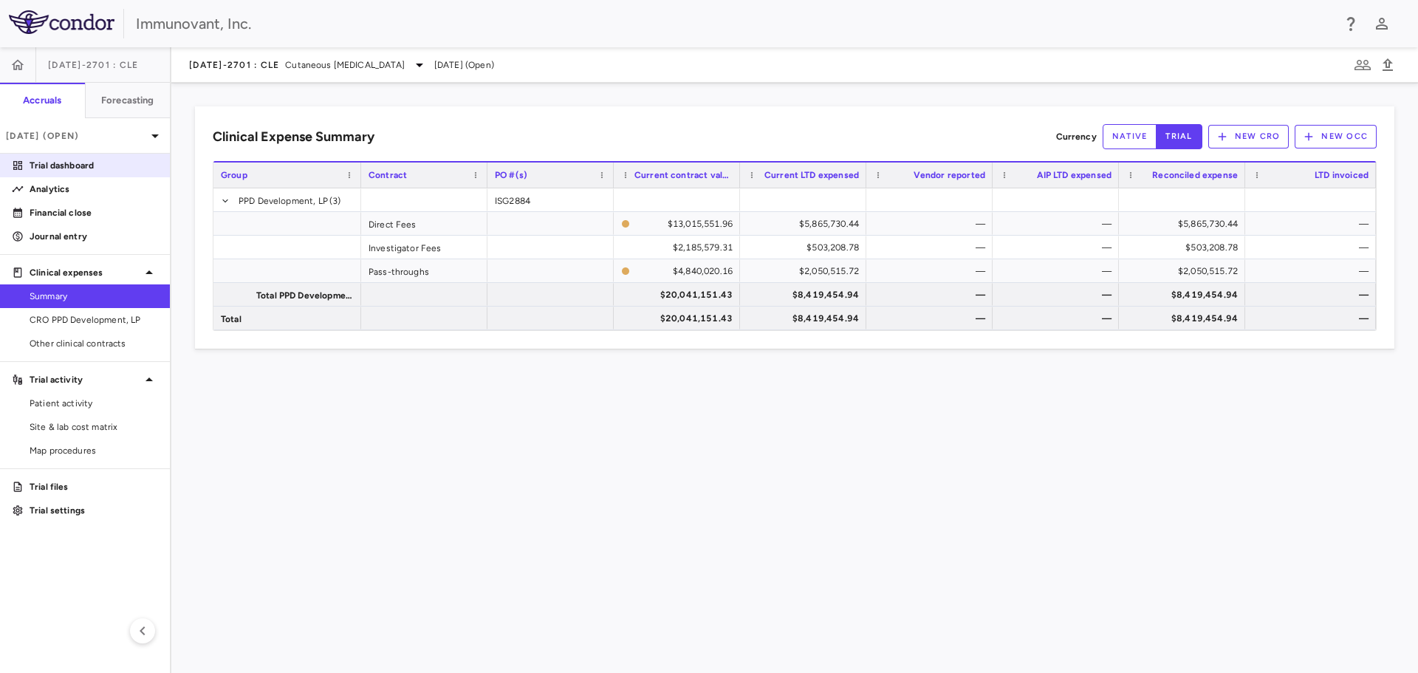
click at [67, 165] on p "Trial dashboard" at bounding box center [94, 165] width 129 height 13
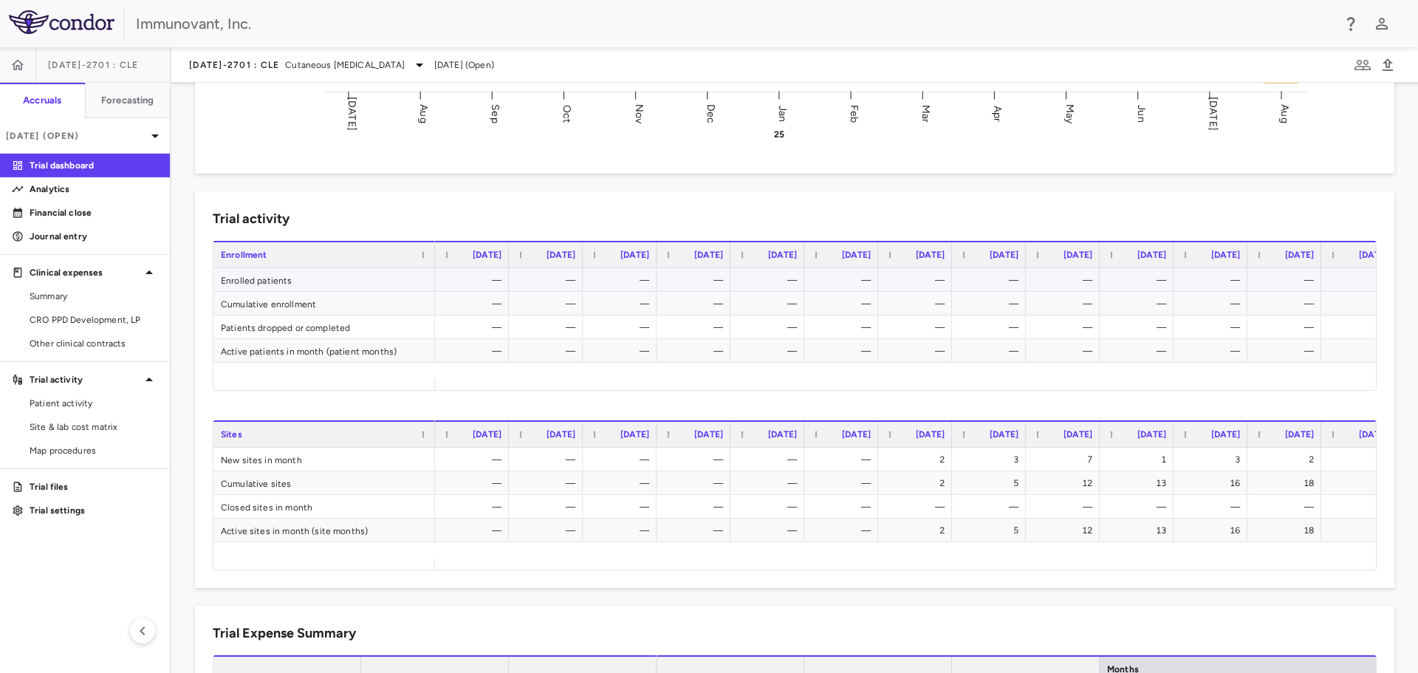
scroll to position [813, 0]
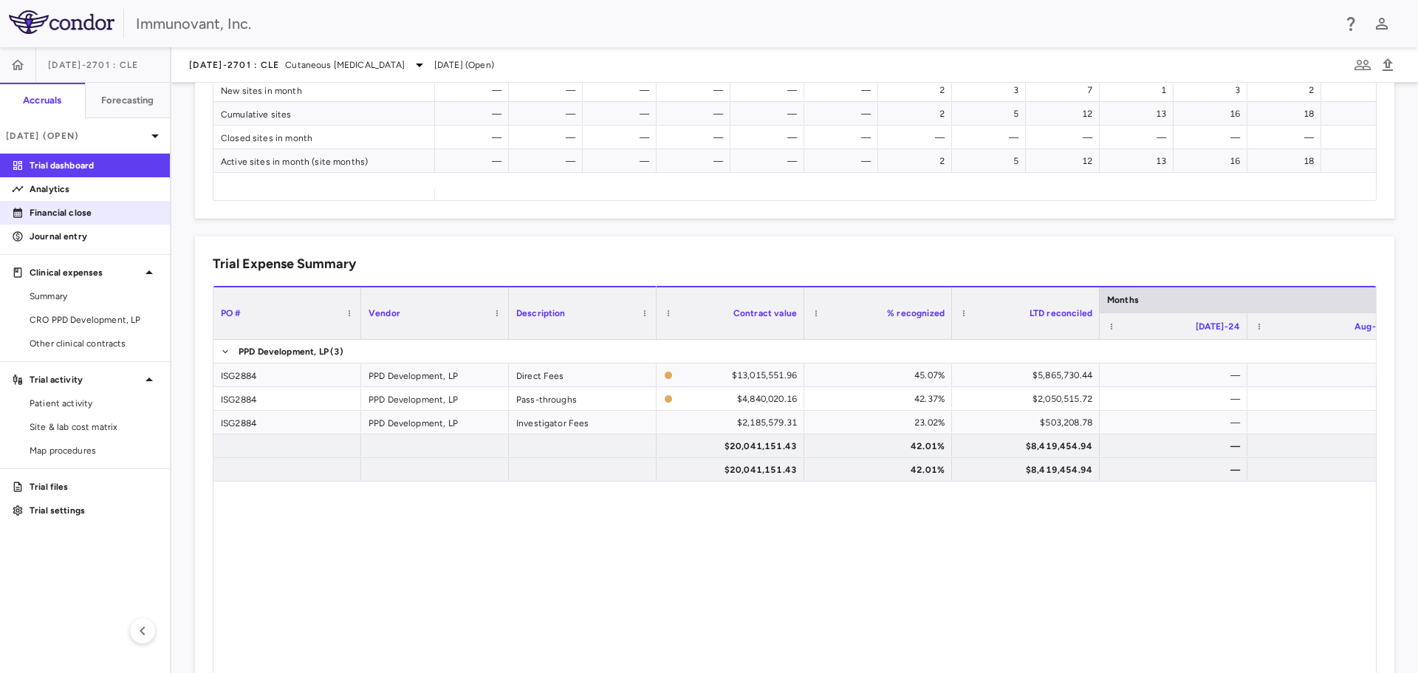
click at [65, 214] on p "Financial close" at bounding box center [94, 212] width 129 height 13
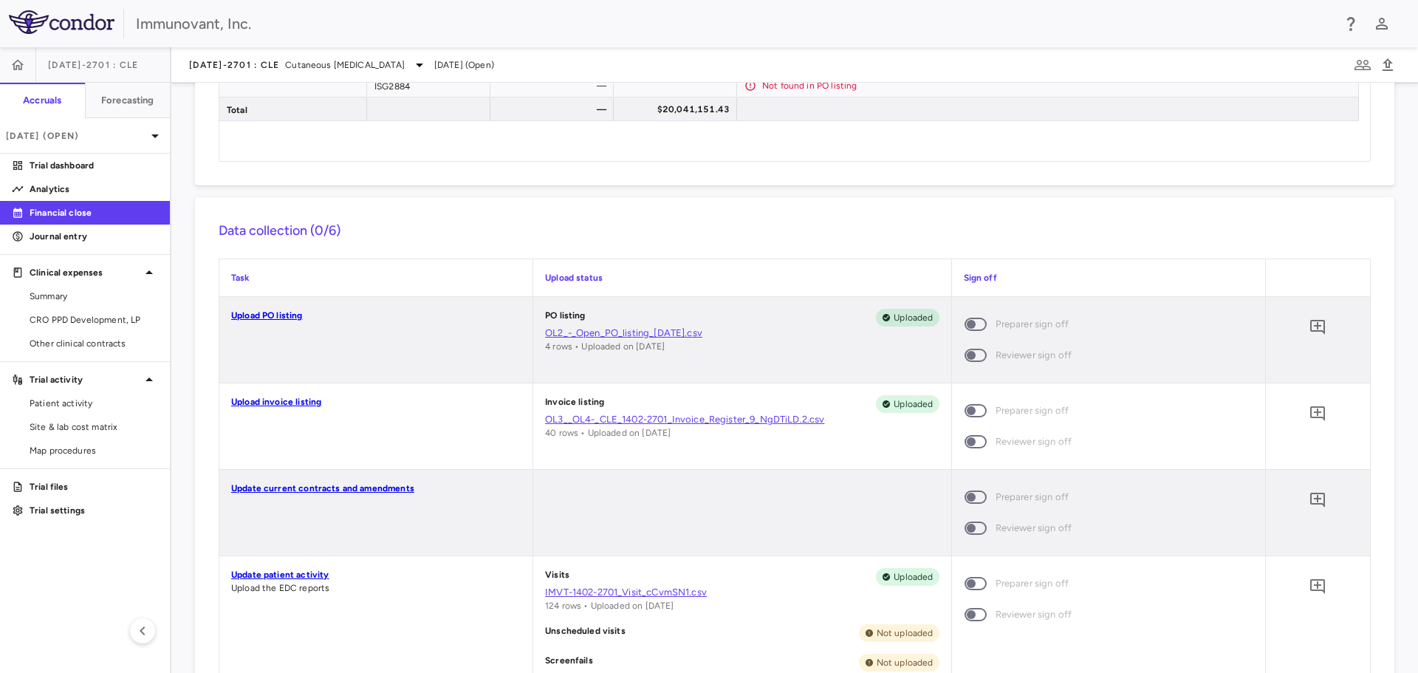
scroll to position [222, 0]
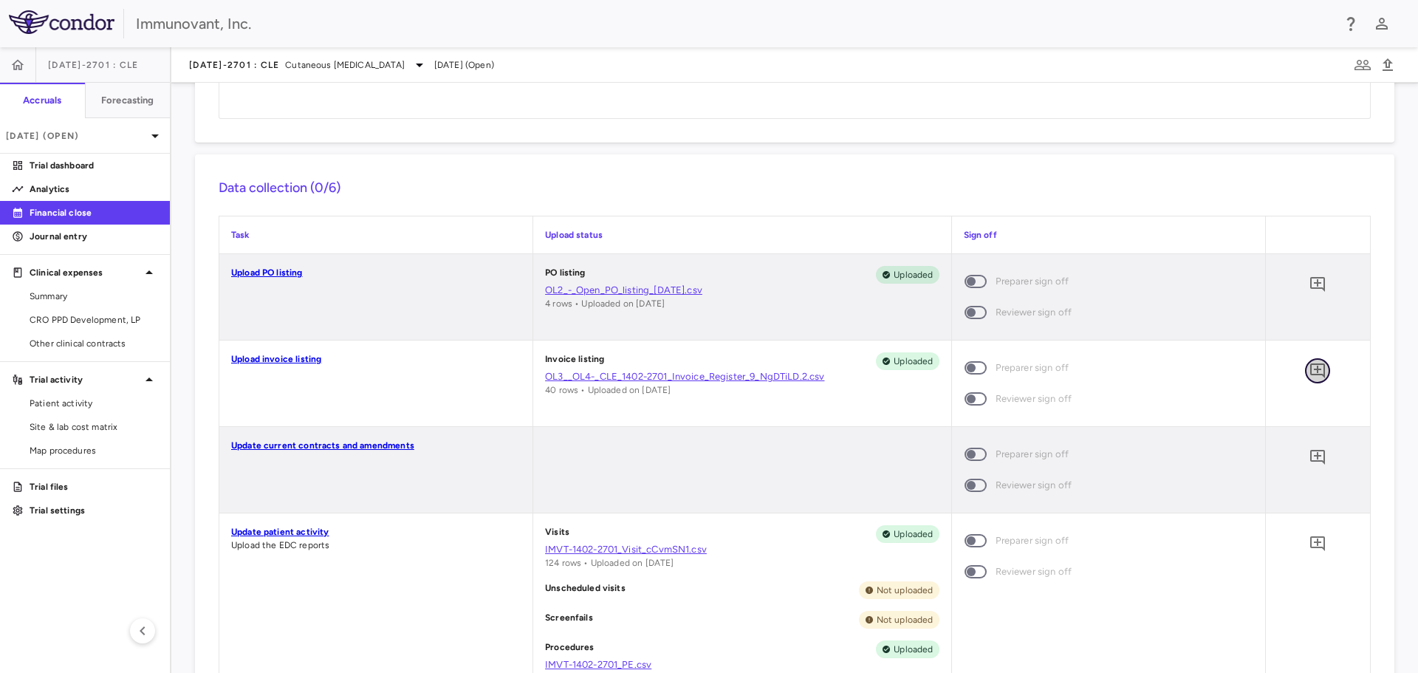
click at [1311, 366] on icon "Add comment" at bounding box center [1318, 370] width 15 height 15
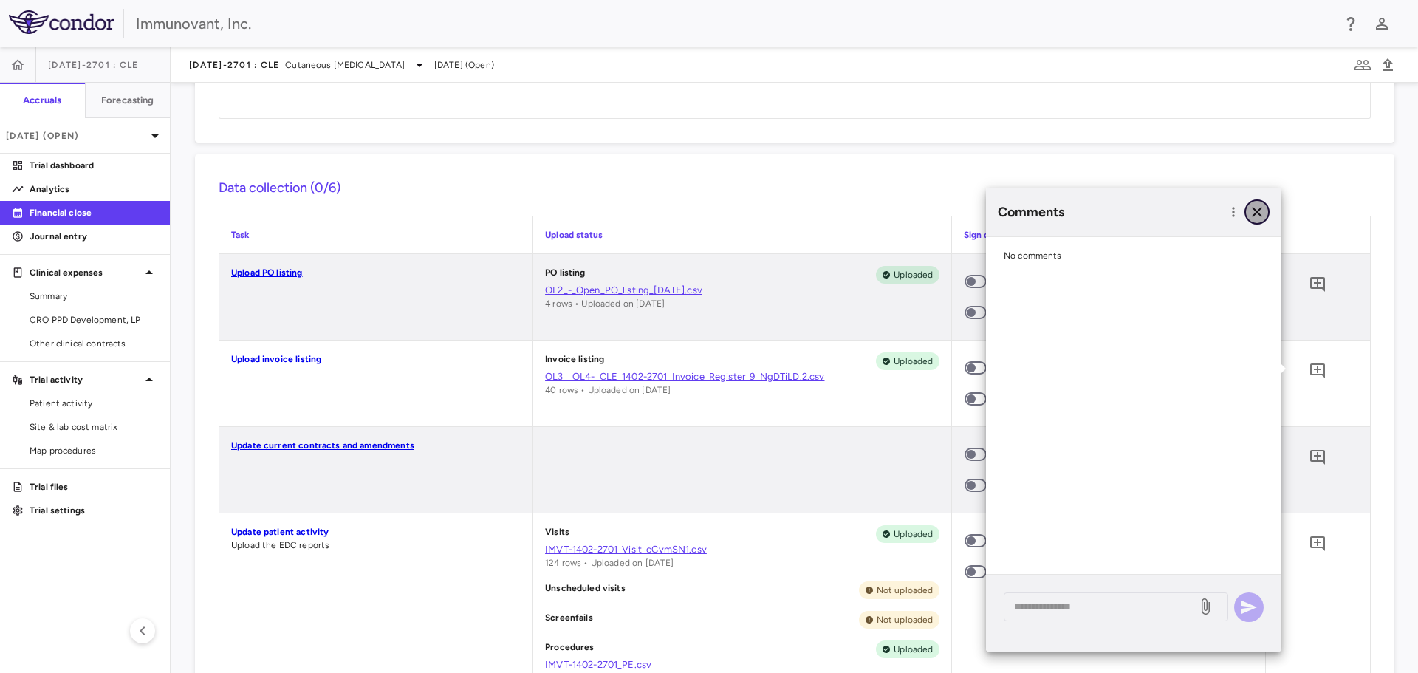
click at [1250, 202] on button "button" at bounding box center [1257, 211] width 25 height 25
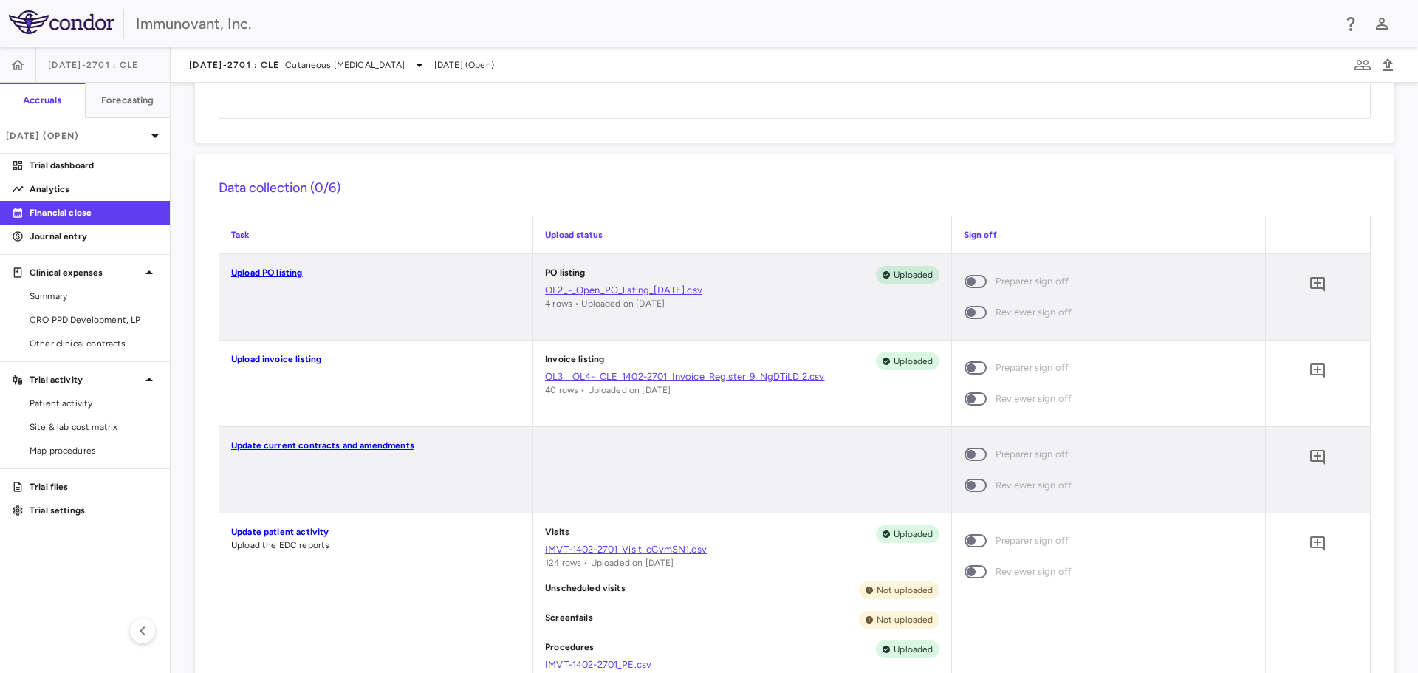
click at [977, 366] on span at bounding box center [976, 367] width 22 height 13
click at [965, 363] on span at bounding box center [976, 367] width 22 height 13
click at [1031, 368] on span "Preparer sign off" at bounding box center [1033, 368] width 74 height 16
click at [1027, 394] on span "Reviewer sign off" at bounding box center [1034, 399] width 77 height 16
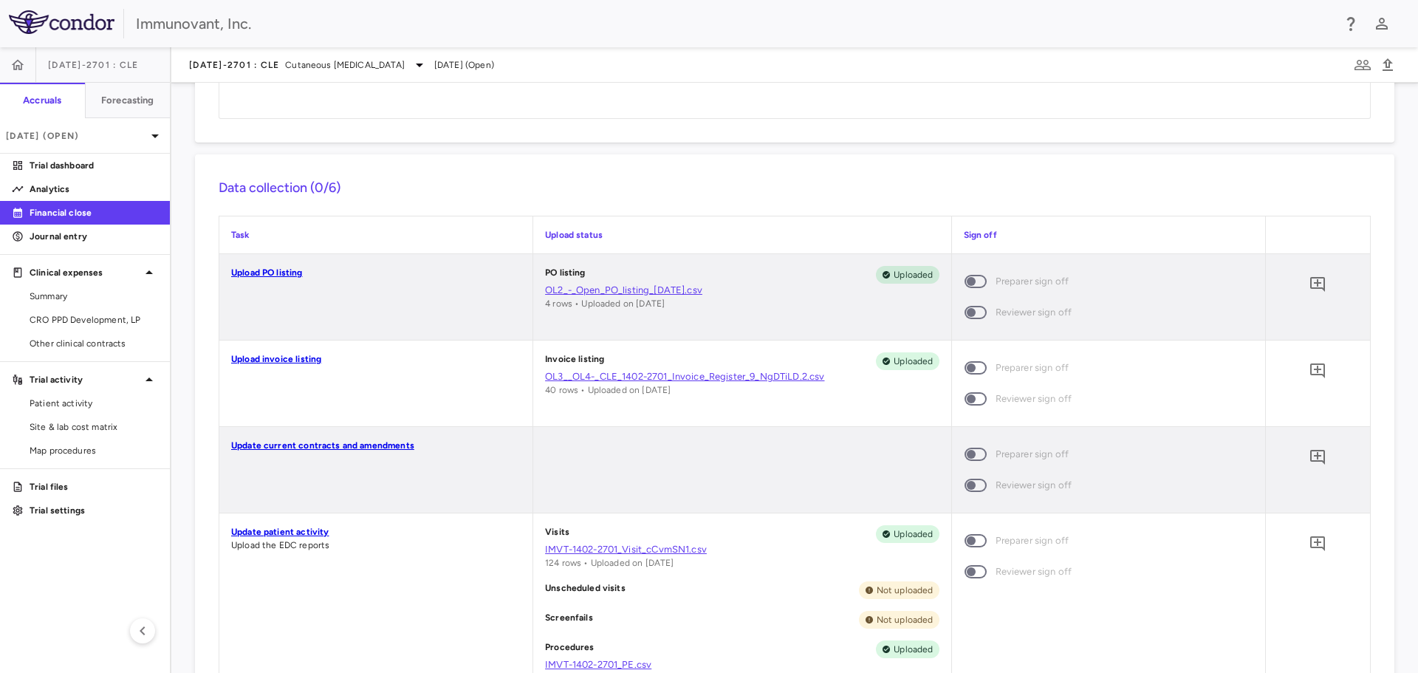
click at [262, 358] on link "Upload invoice listing" at bounding box center [276, 359] width 90 height 10
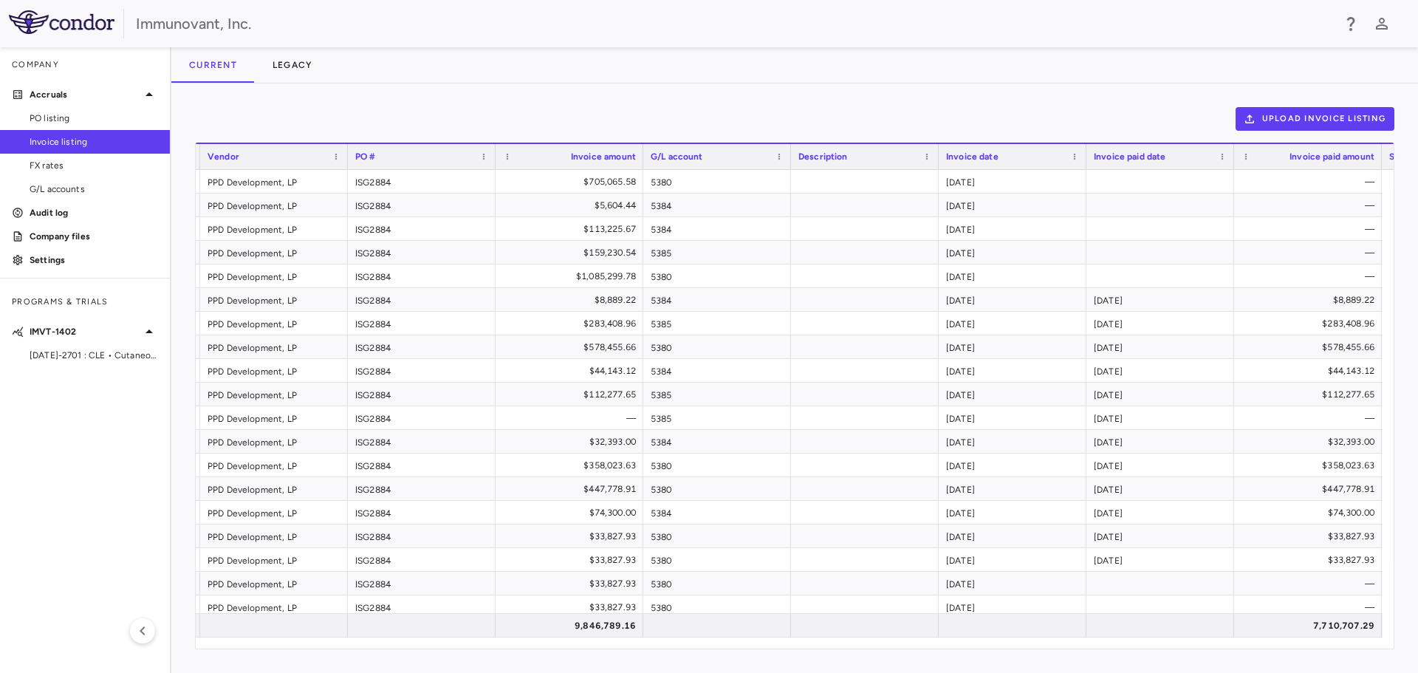
scroll to position [0, 311]
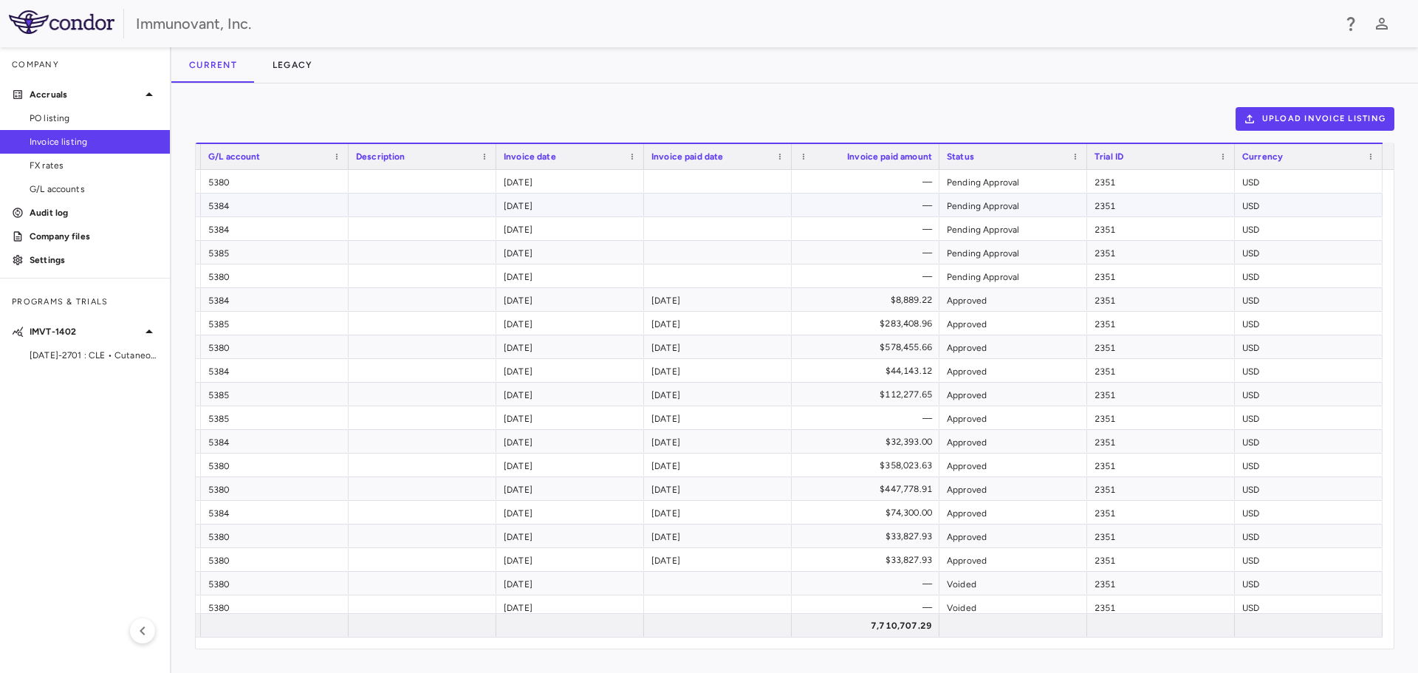
click at [1119, 186] on div "2351" at bounding box center [1161, 181] width 148 height 23
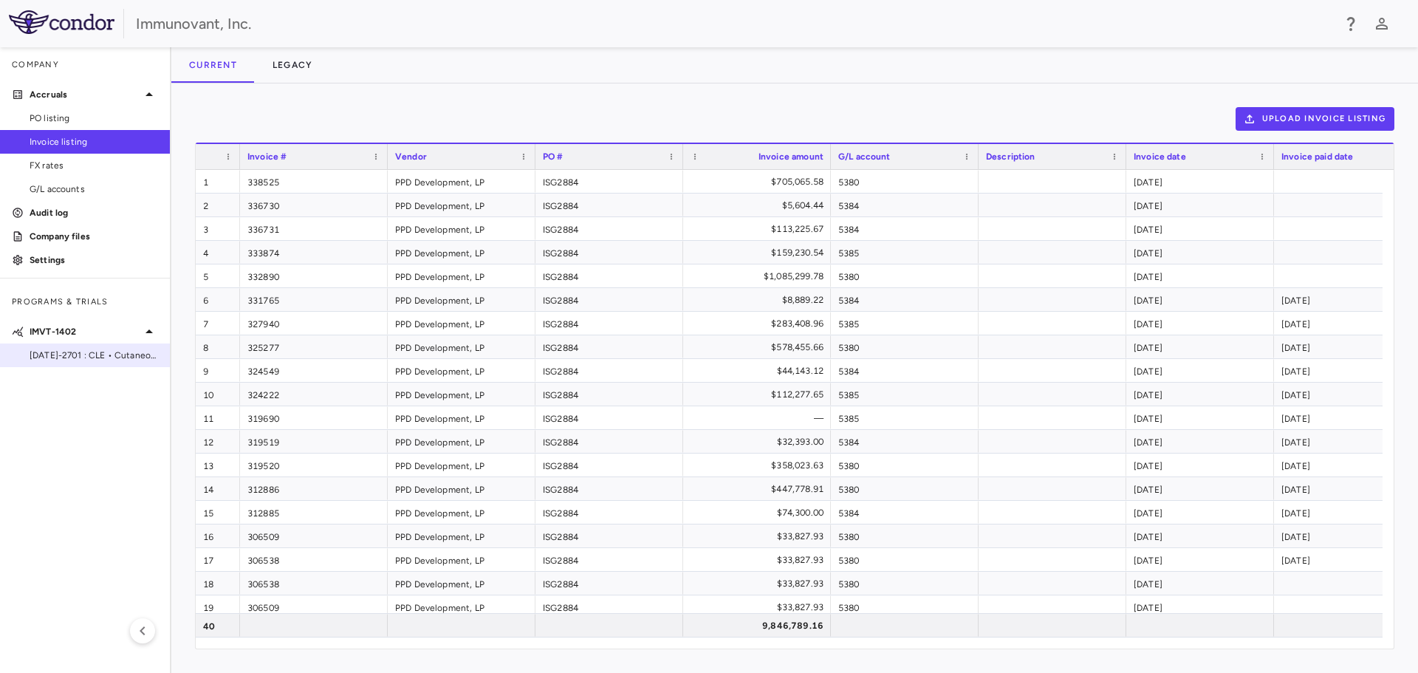
click at [69, 350] on span "[DATE]-2701 : CLE • Cutaneous [MEDICAL_DATA]" at bounding box center [94, 355] width 129 height 13
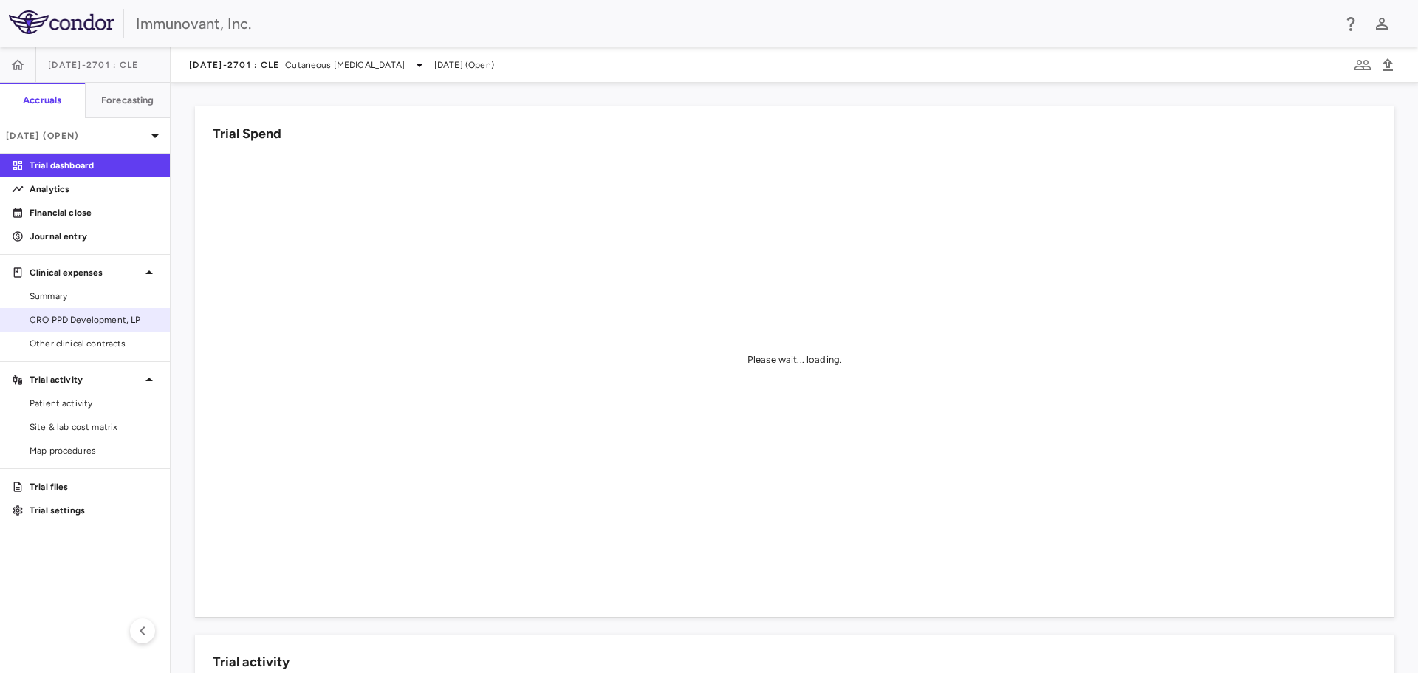
click at [79, 318] on span "CRO PPD Development, LP" at bounding box center [94, 319] width 129 height 13
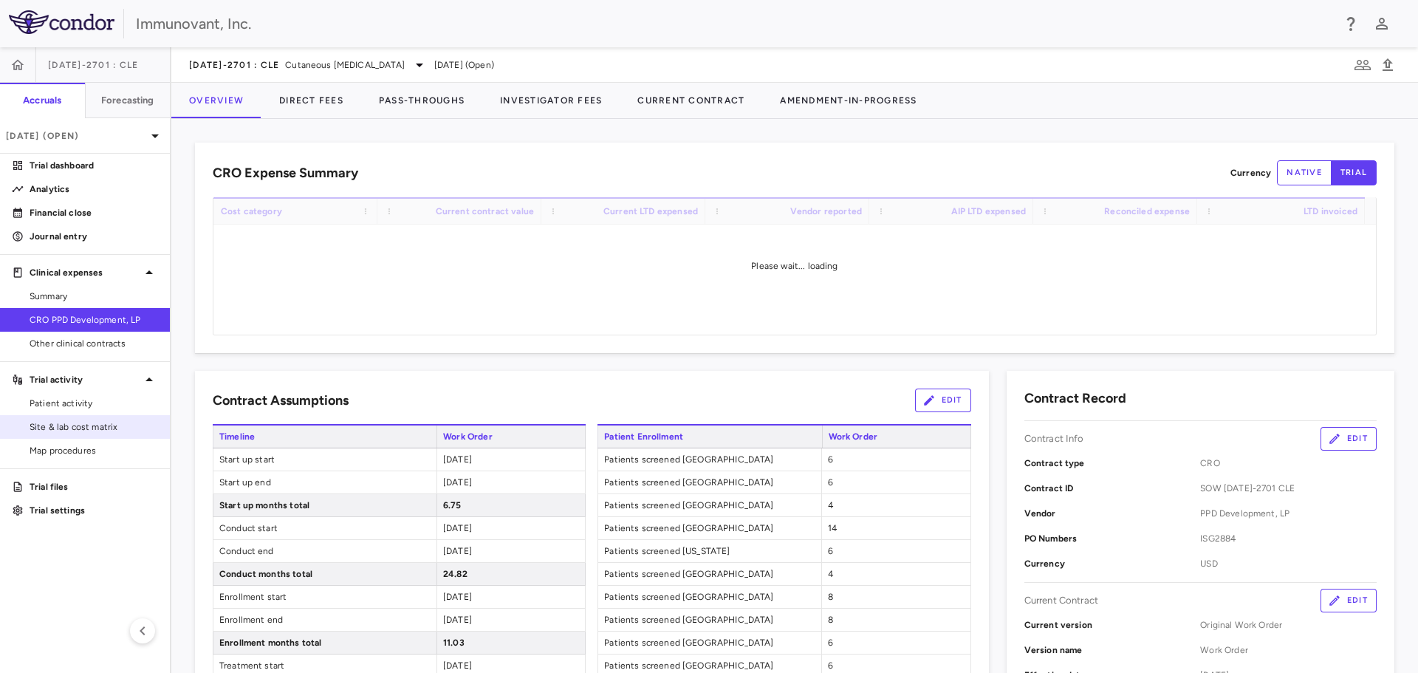
click at [82, 422] on span "Site & lab cost matrix" at bounding box center [94, 426] width 129 height 13
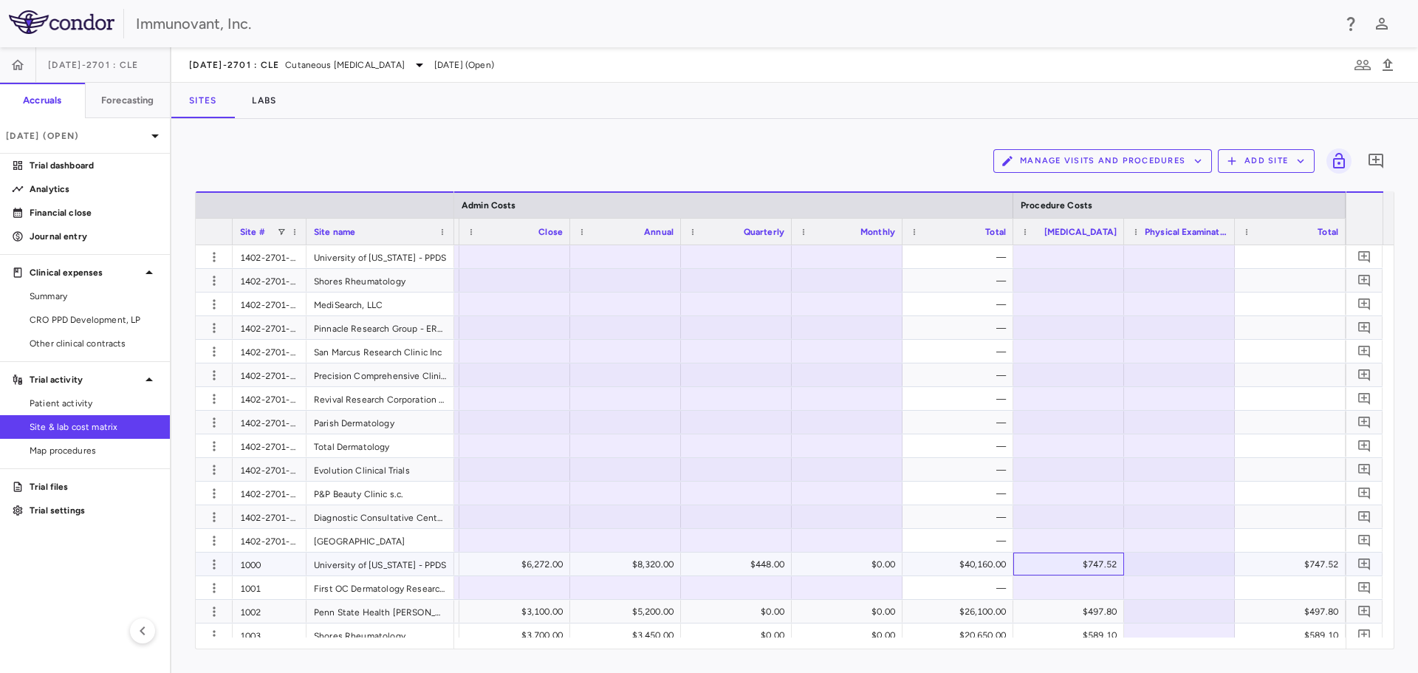
click at [1097, 561] on div "$747.52" at bounding box center [1072, 565] width 90 height 24
click at [1062, 584] on div at bounding box center [1069, 587] width 96 height 21
click at [1043, 553] on div "$747.52" at bounding box center [1069, 564] width 111 height 23
click at [918, 114] on div "Sites Labs" at bounding box center [794, 100] width 1247 height 35
click at [1198, 160] on icon "button" at bounding box center [1198, 160] width 13 height 13
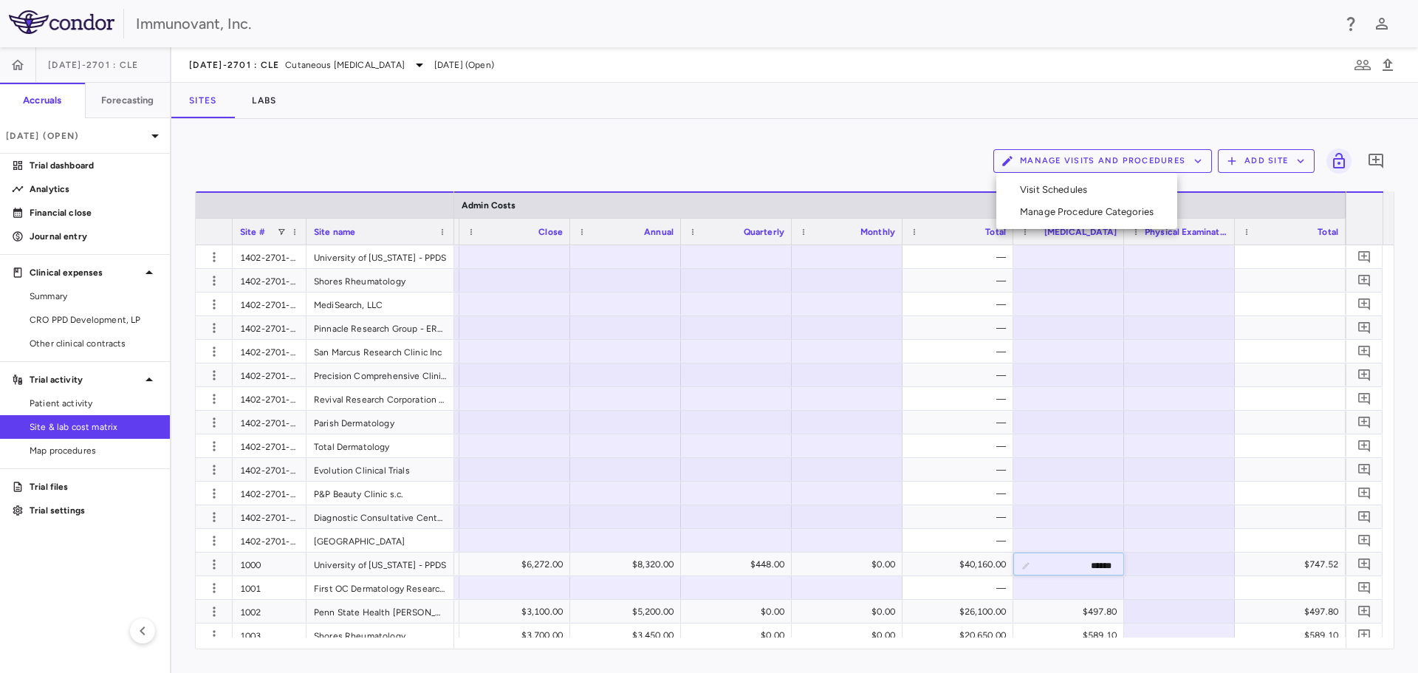
click at [935, 148] on div at bounding box center [709, 336] width 1418 height 673
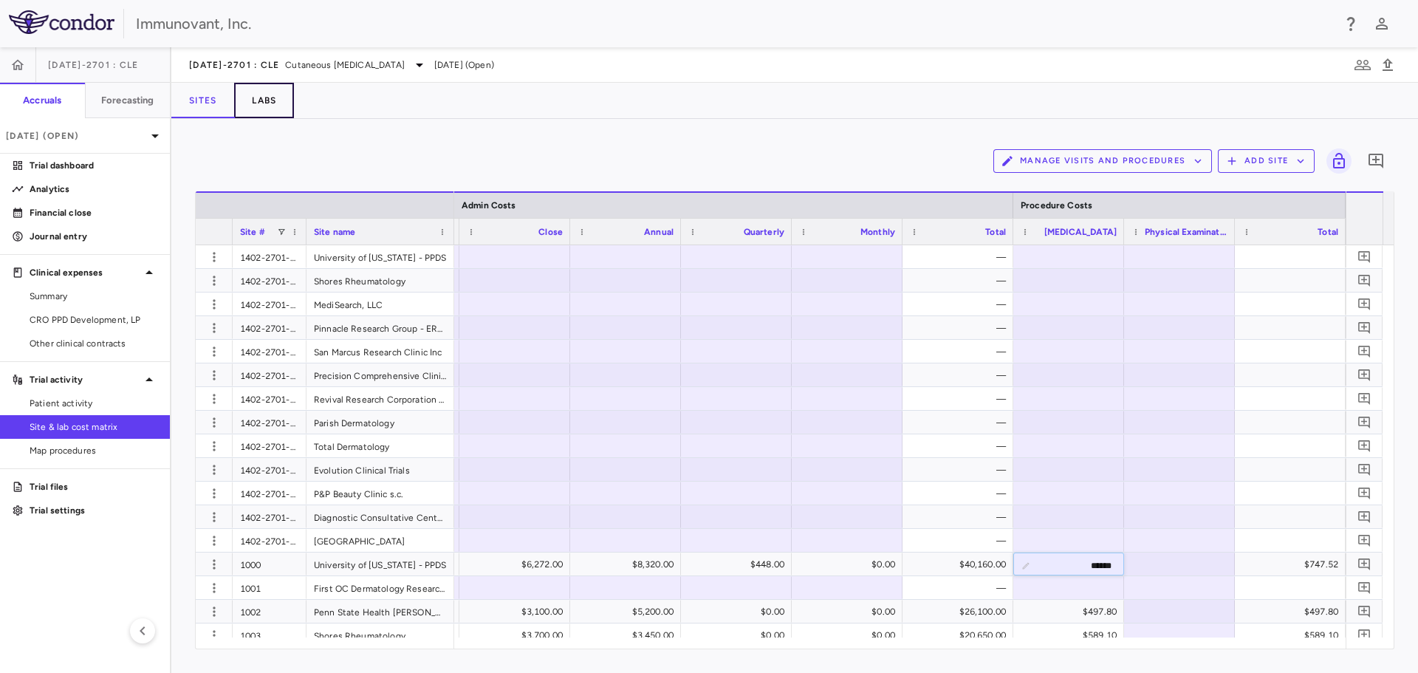
click at [266, 102] on button "Labs" at bounding box center [264, 100] width 60 height 35
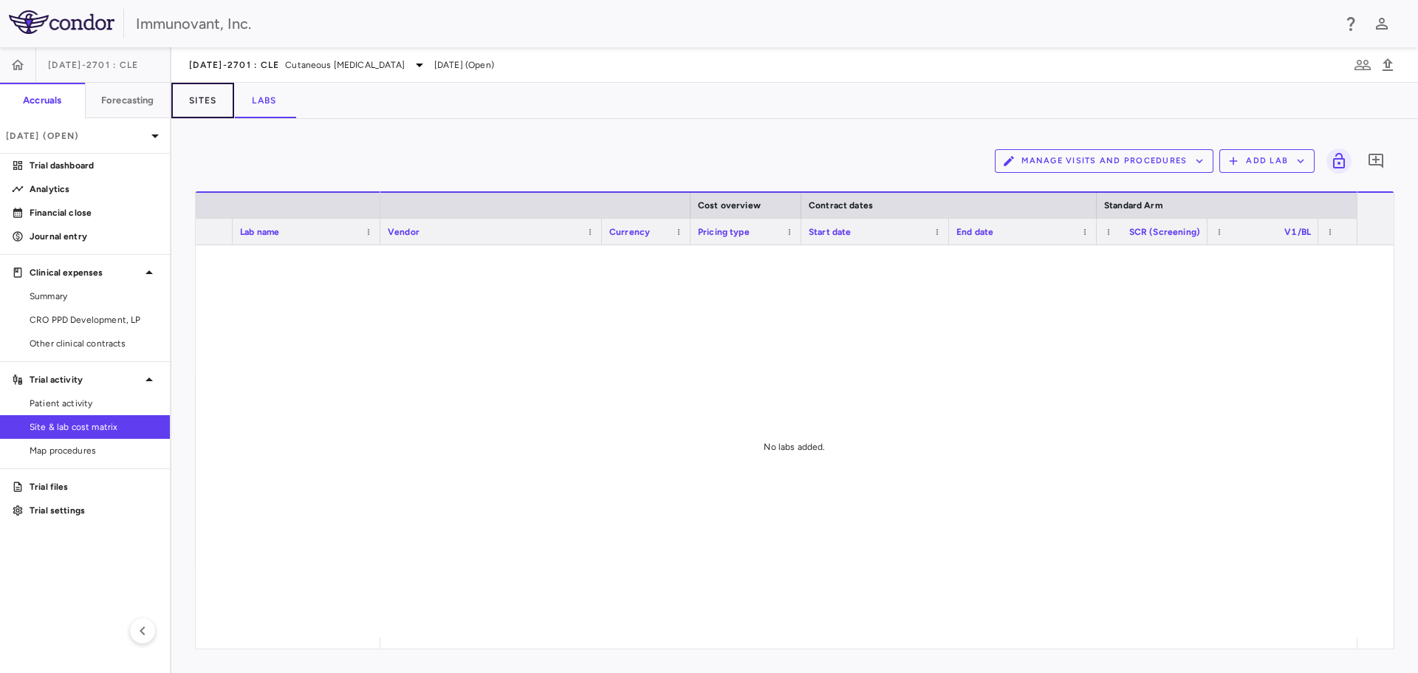
drag, startPoint x: 226, startPoint y: 92, endPoint x: 236, endPoint y: 110, distance: 20.8
click at [226, 92] on button "Sites" at bounding box center [202, 100] width 63 height 35
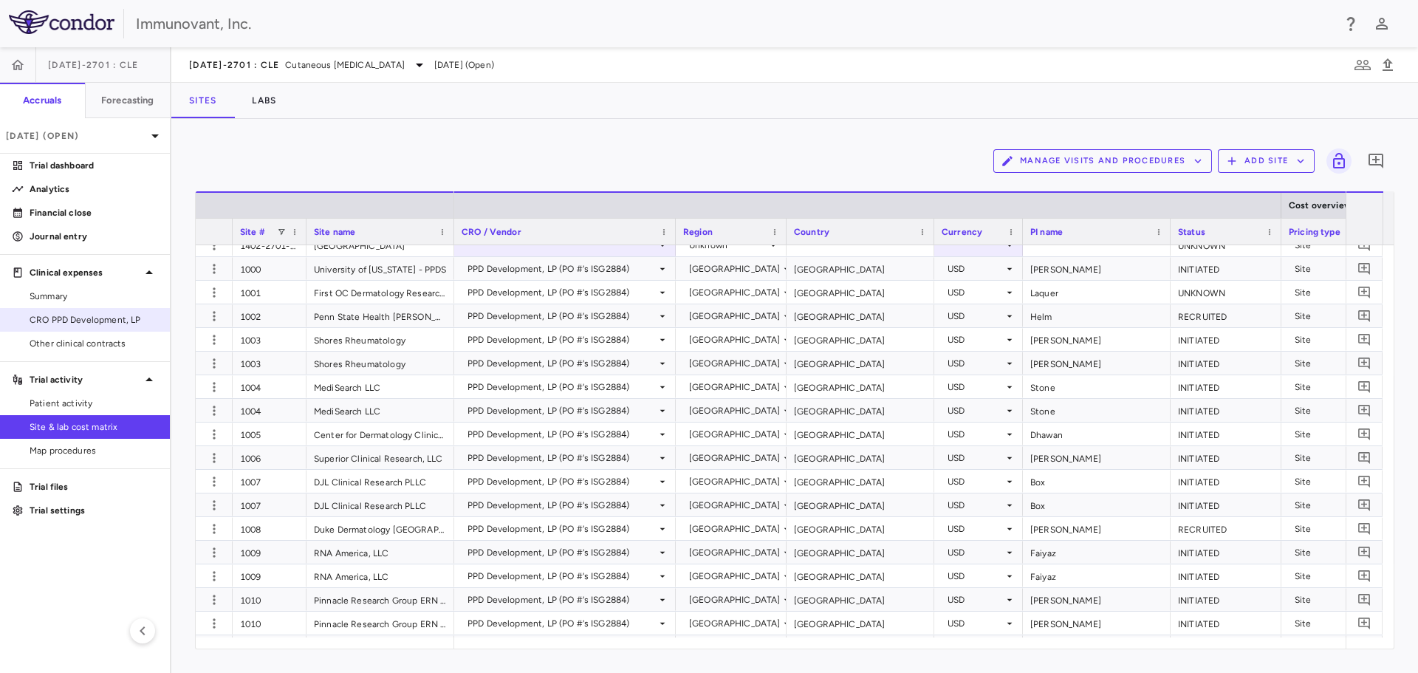
click at [92, 313] on span "CRO PPD Development, LP" at bounding box center [94, 319] width 129 height 13
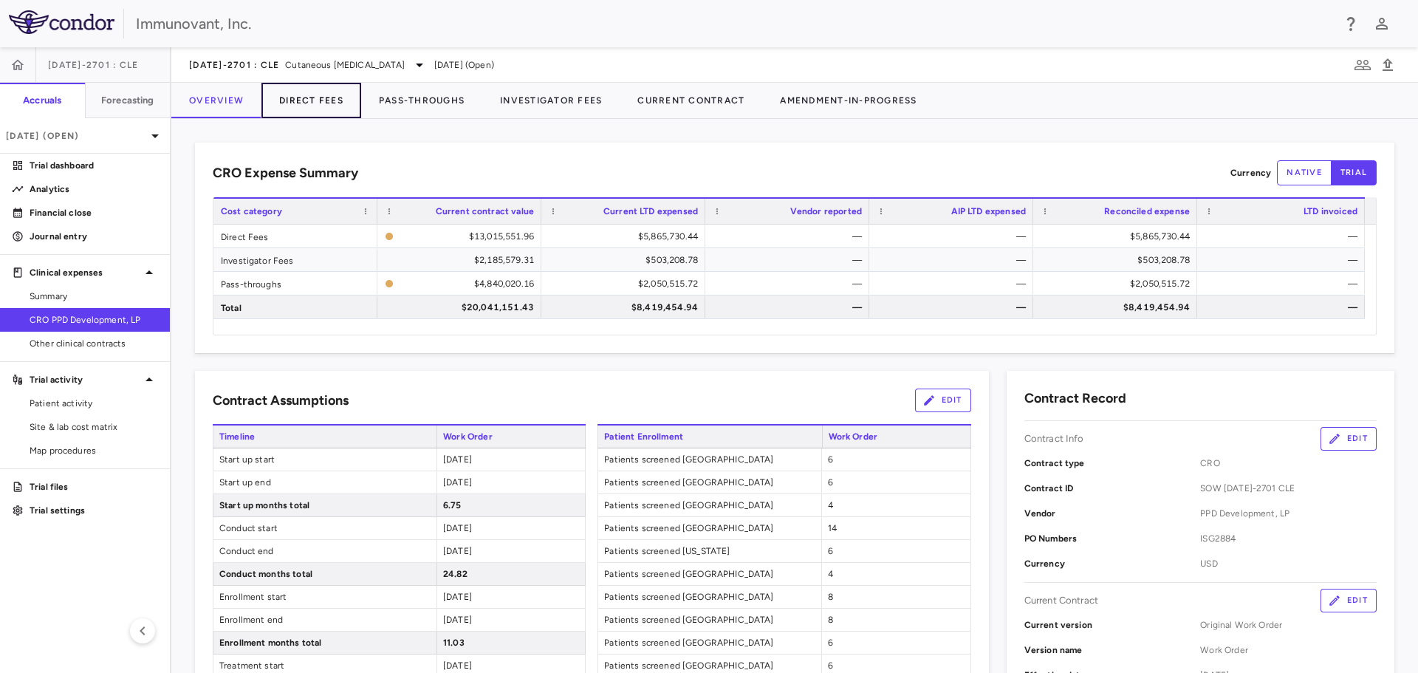
click at [322, 98] on button "Direct Fees" at bounding box center [312, 100] width 100 height 35
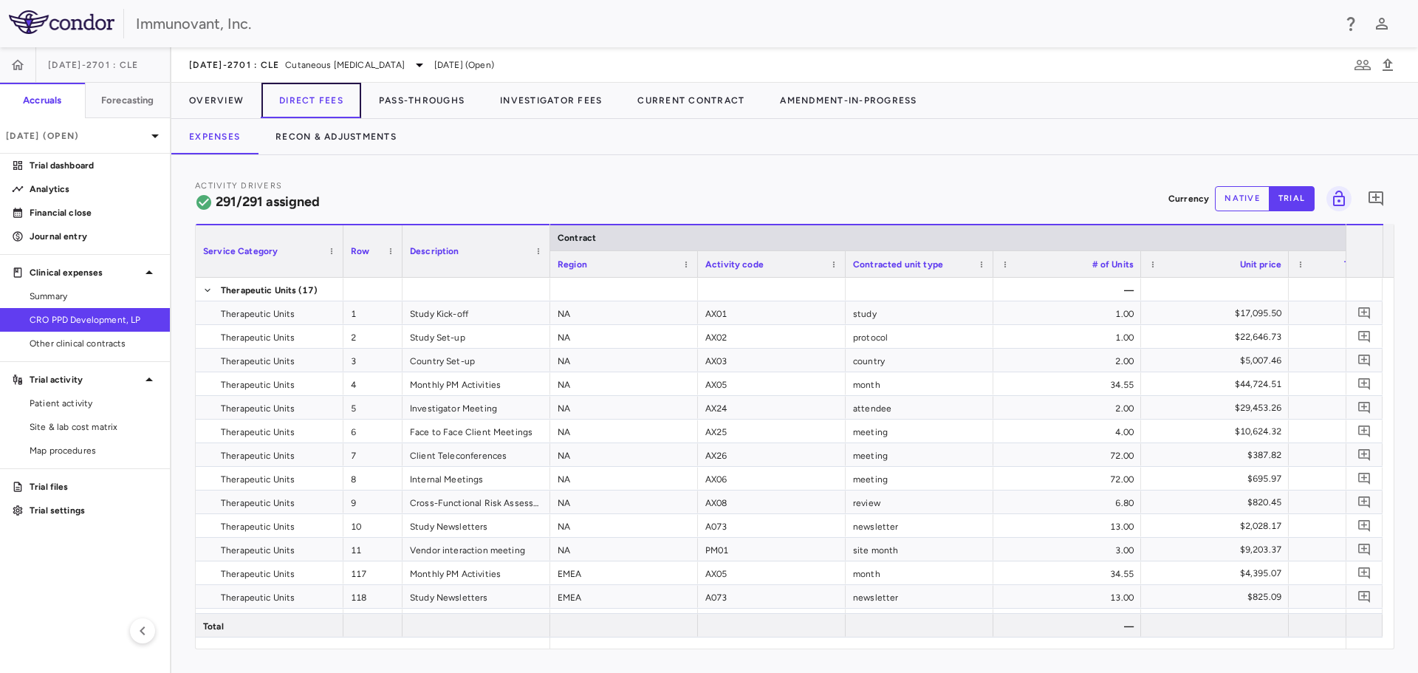
click at [263, 100] on button "Direct Fees" at bounding box center [312, 100] width 100 height 35
click at [220, 105] on button "Overview" at bounding box center [216, 100] width 90 height 35
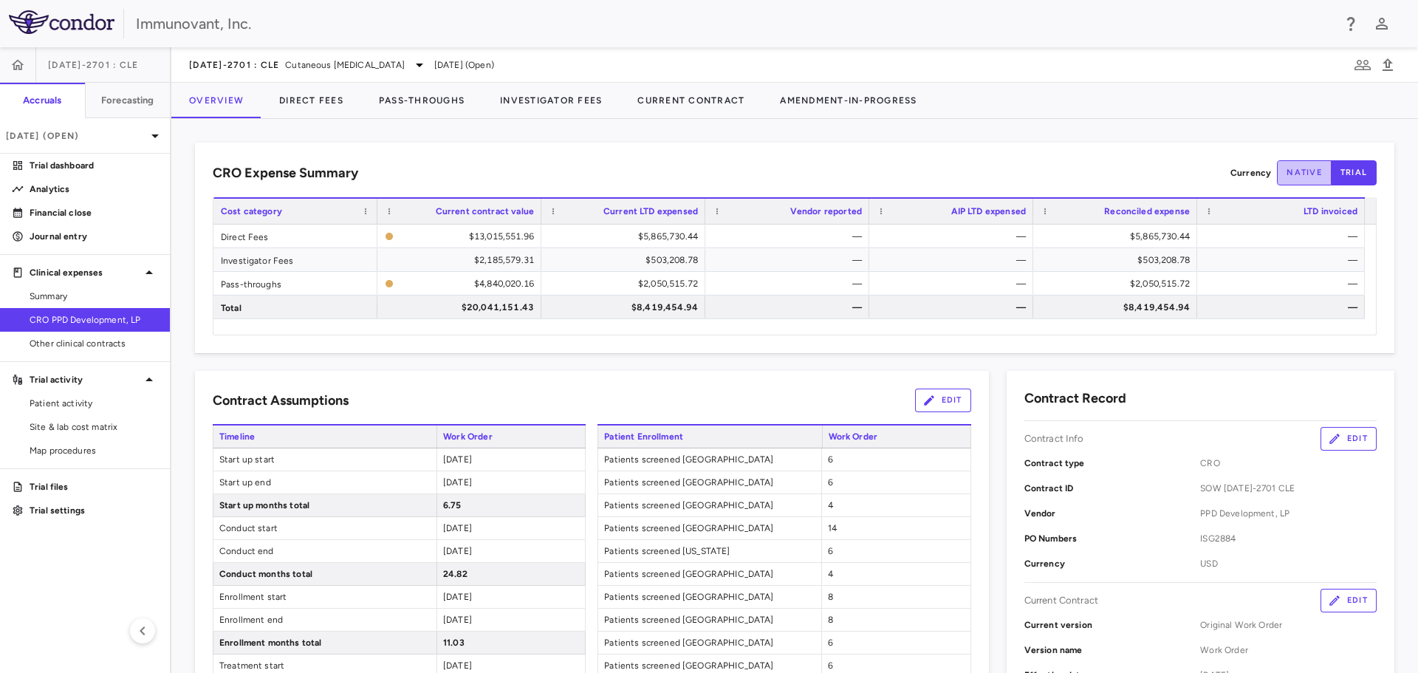
click at [1296, 166] on button "native" at bounding box center [1304, 172] width 55 height 25
click at [1331, 168] on button "trial" at bounding box center [1354, 172] width 46 height 25
click at [315, 101] on button "Direct Fees" at bounding box center [312, 100] width 100 height 35
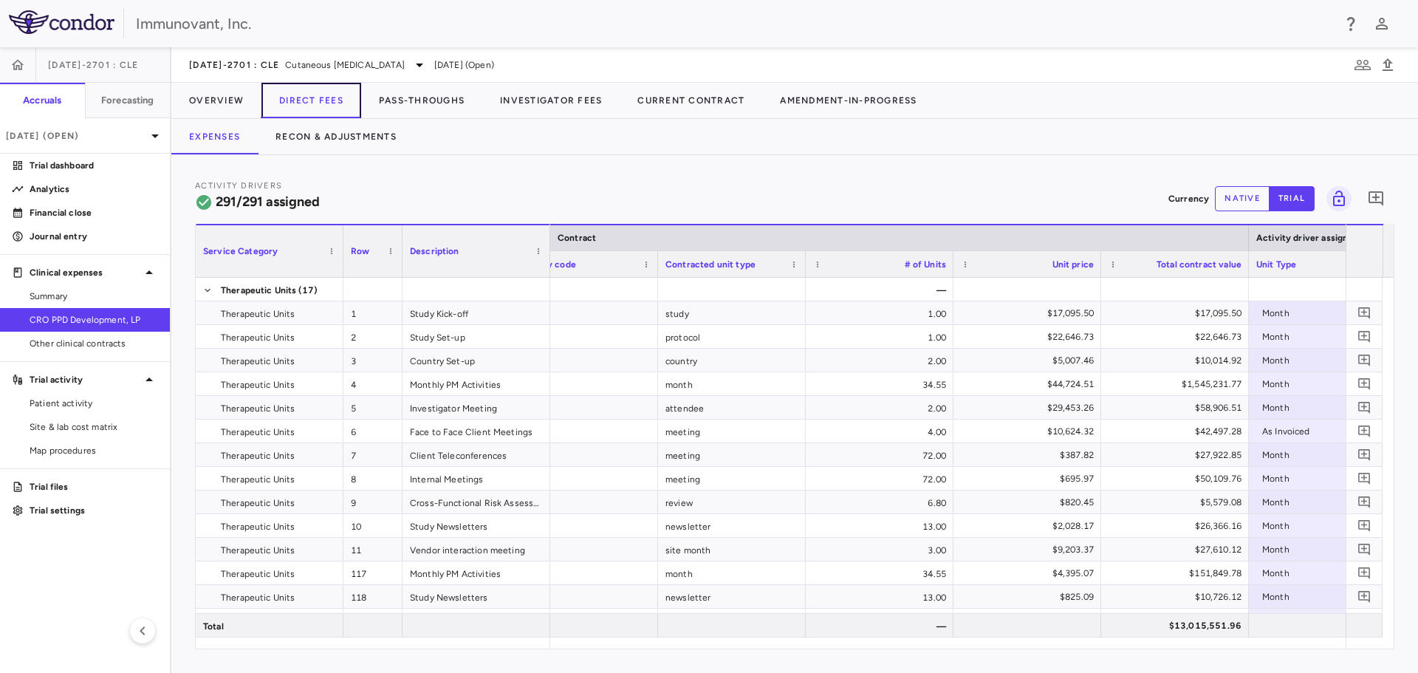
scroll to position [0, 391]
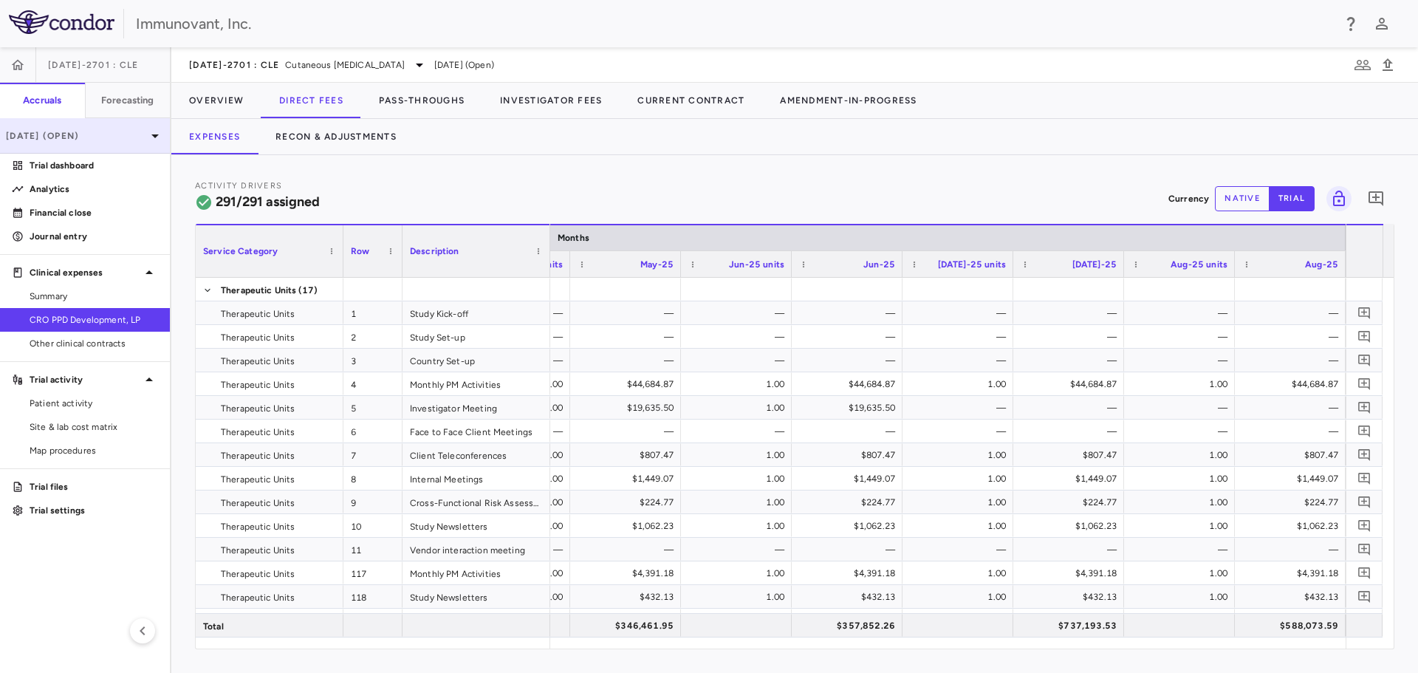
click at [120, 132] on p "[DATE] (Open)" at bounding box center [76, 135] width 140 height 13
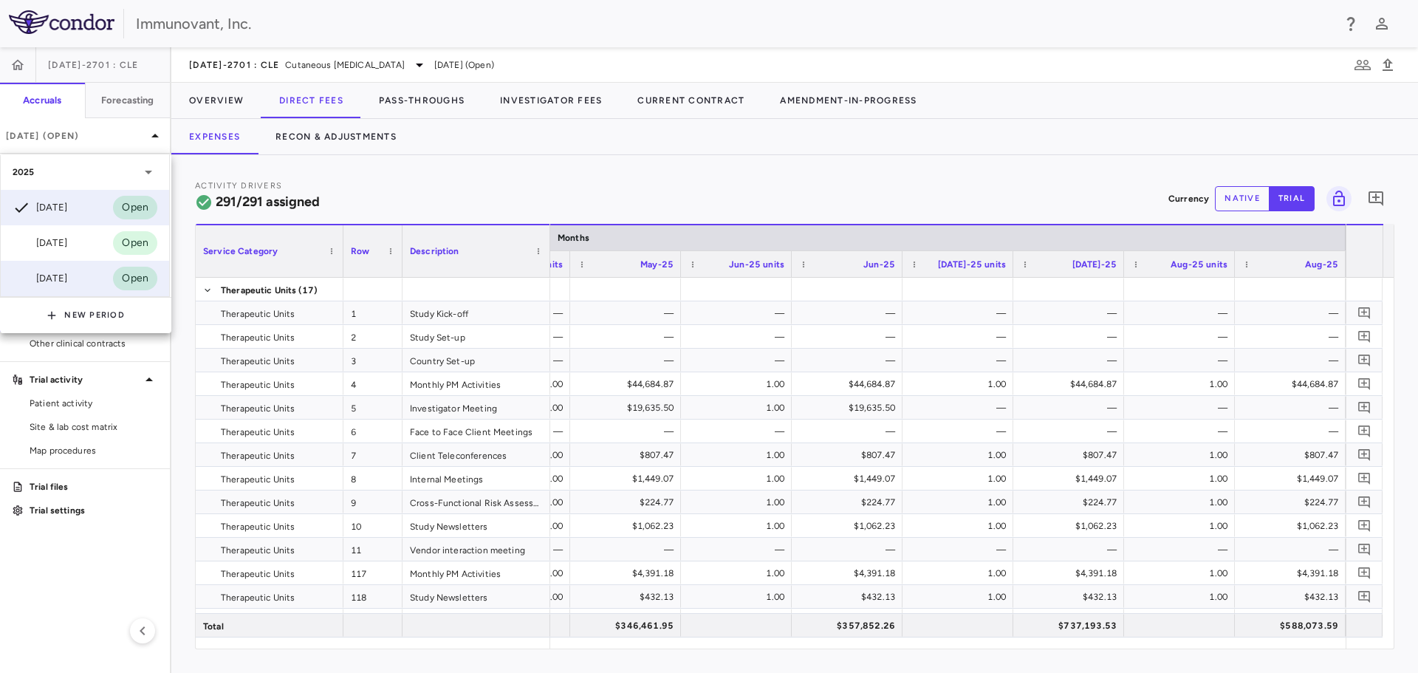
click at [67, 278] on div "[DATE]" at bounding box center [40, 279] width 55 height 18
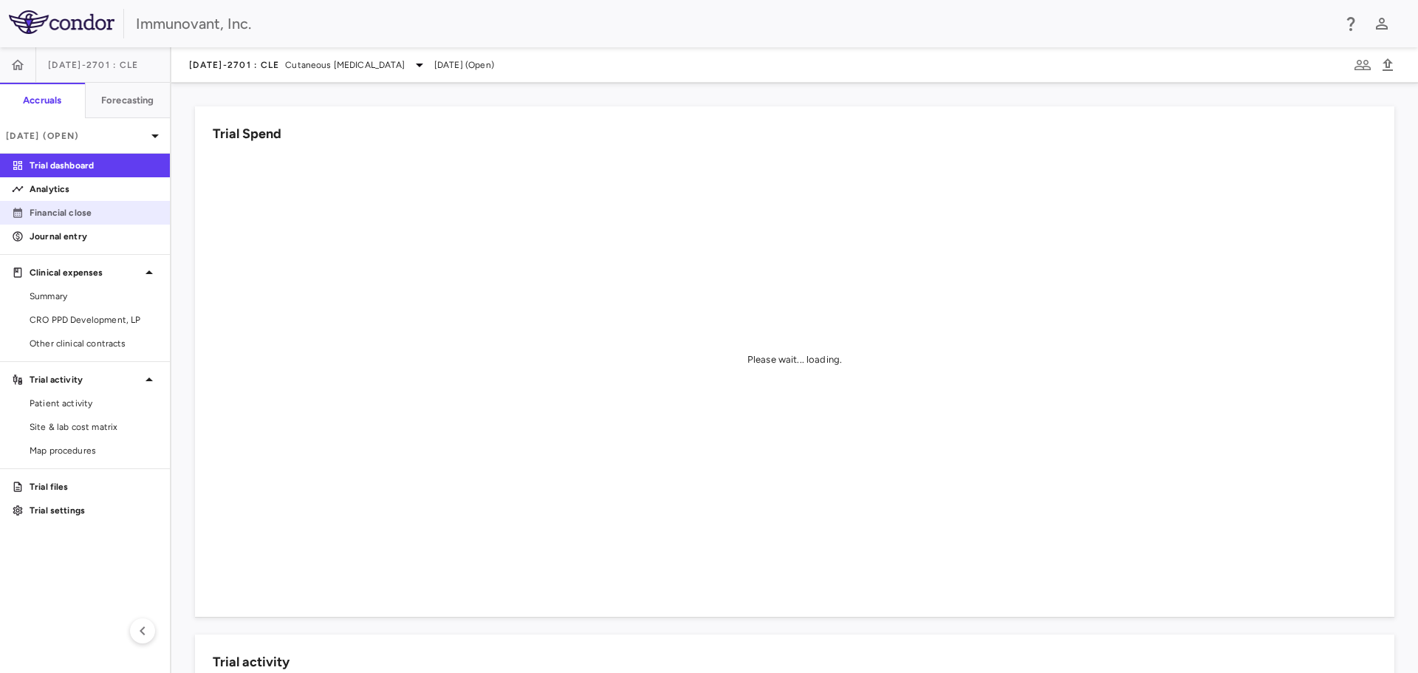
click at [71, 212] on p "Financial close" at bounding box center [94, 212] width 129 height 13
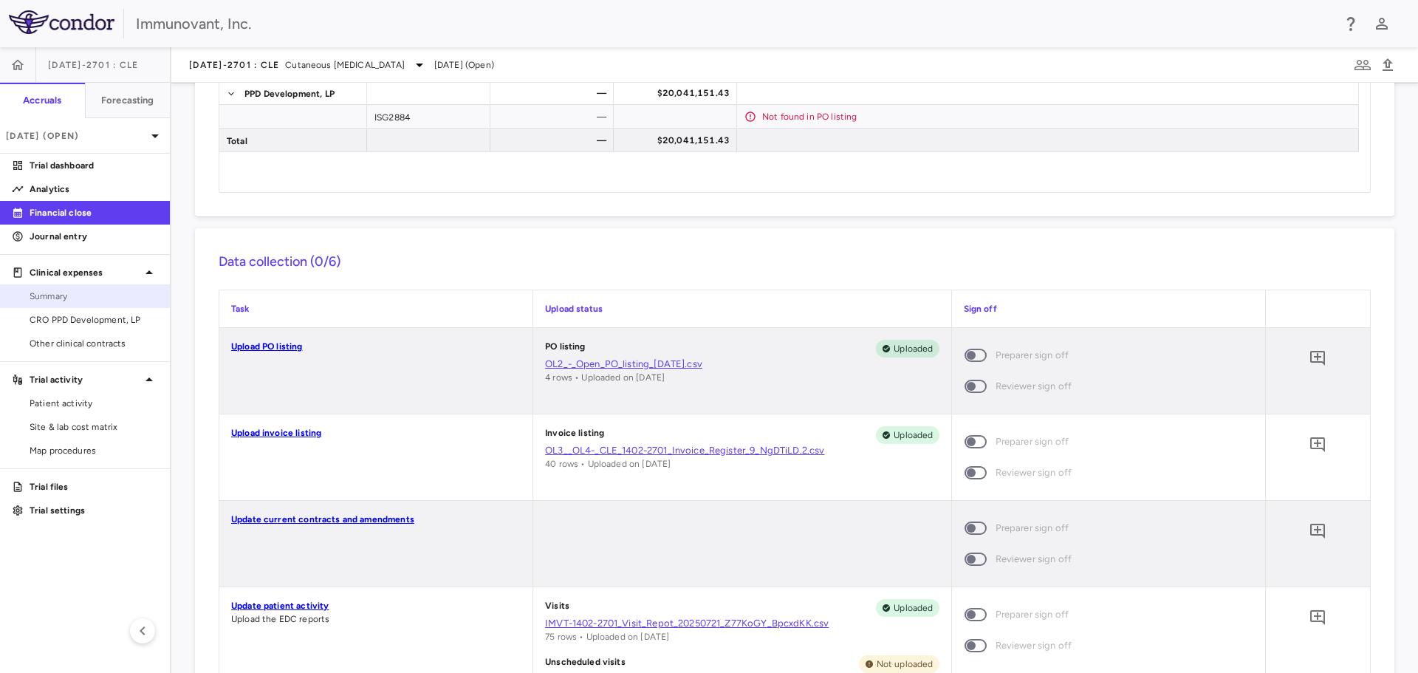
click at [112, 293] on span "Summary" at bounding box center [94, 296] width 129 height 13
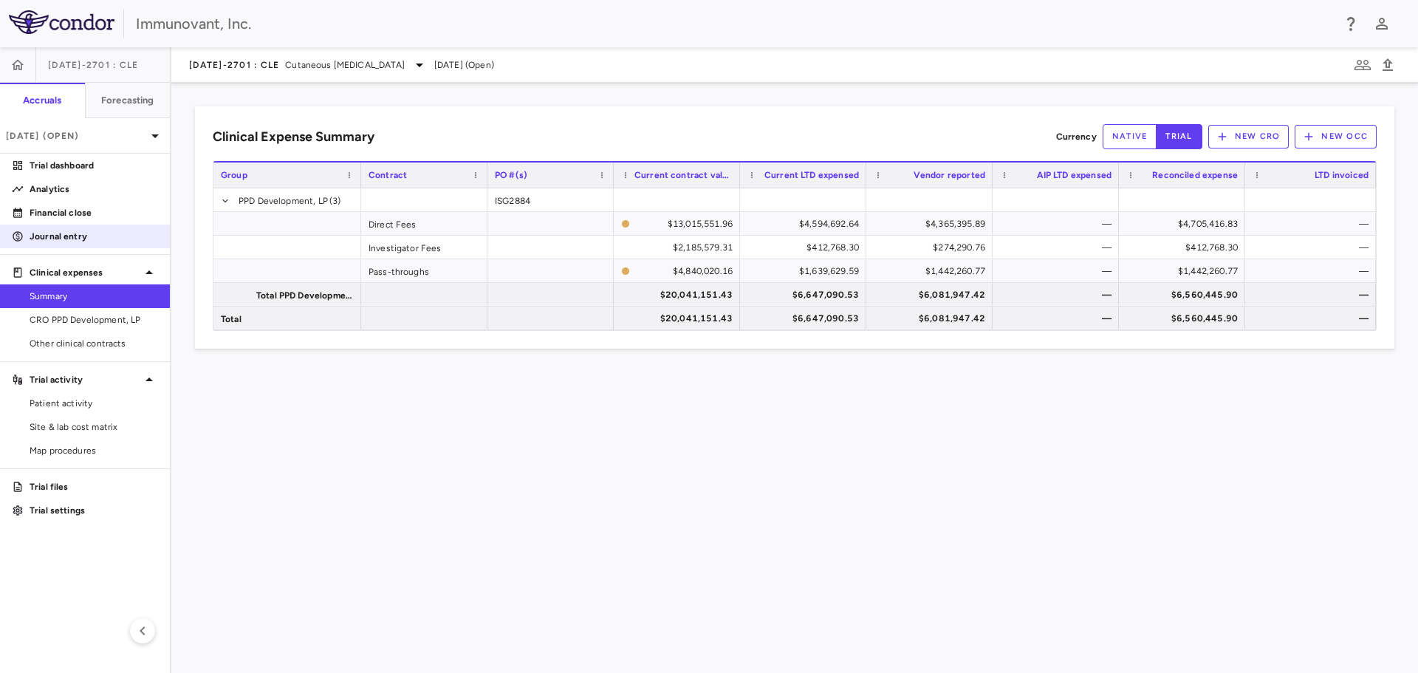
click at [58, 235] on p "Journal entry" at bounding box center [94, 236] width 129 height 13
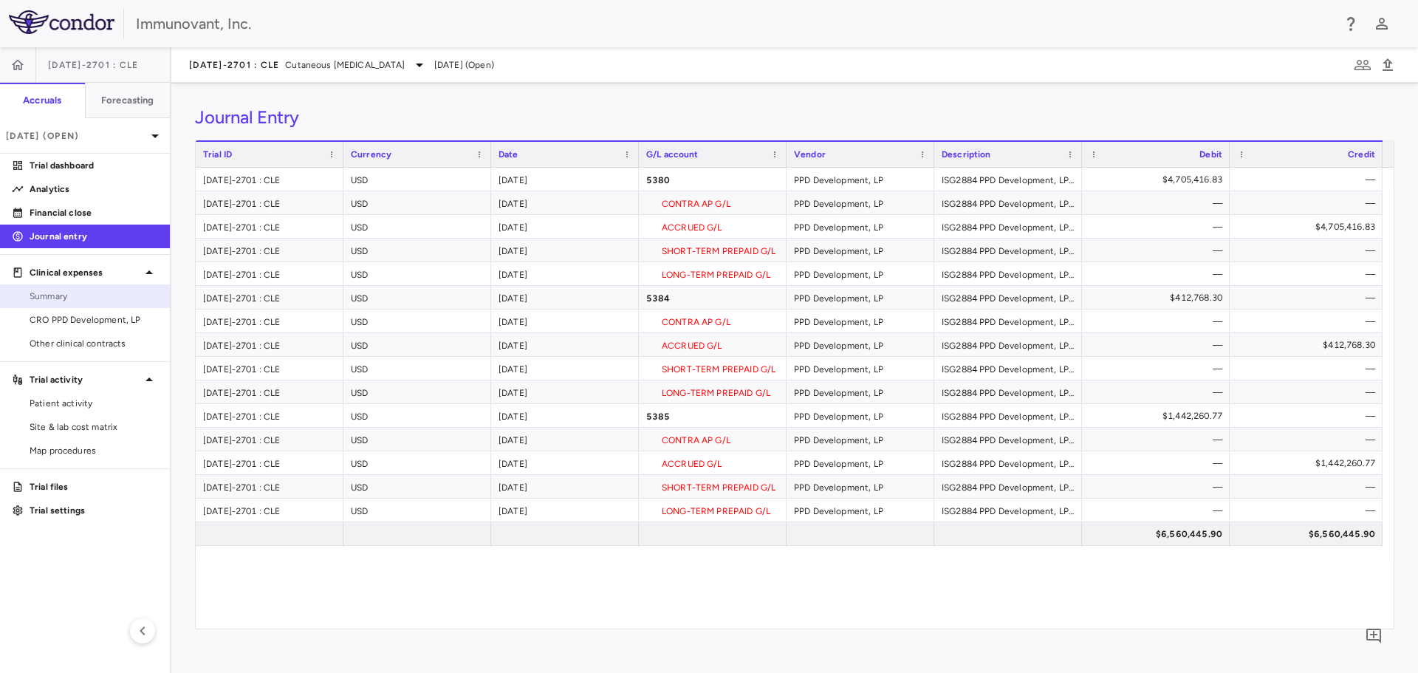
click at [67, 296] on span "Summary" at bounding box center [94, 296] width 129 height 13
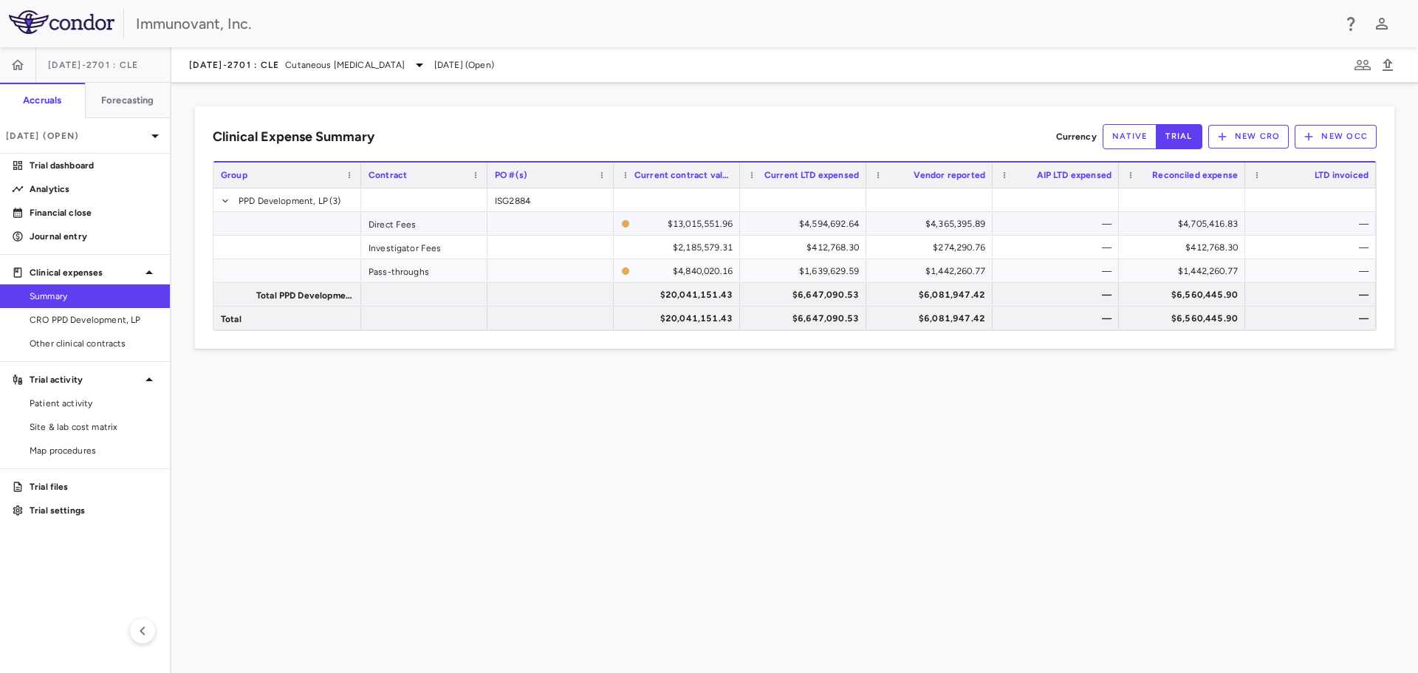
click at [1330, 219] on div "—" at bounding box center [1314, 224] width 110 height 24
click at [49, 209] on p "Financial close" at bounding box center [94, 212] width 129 height 13
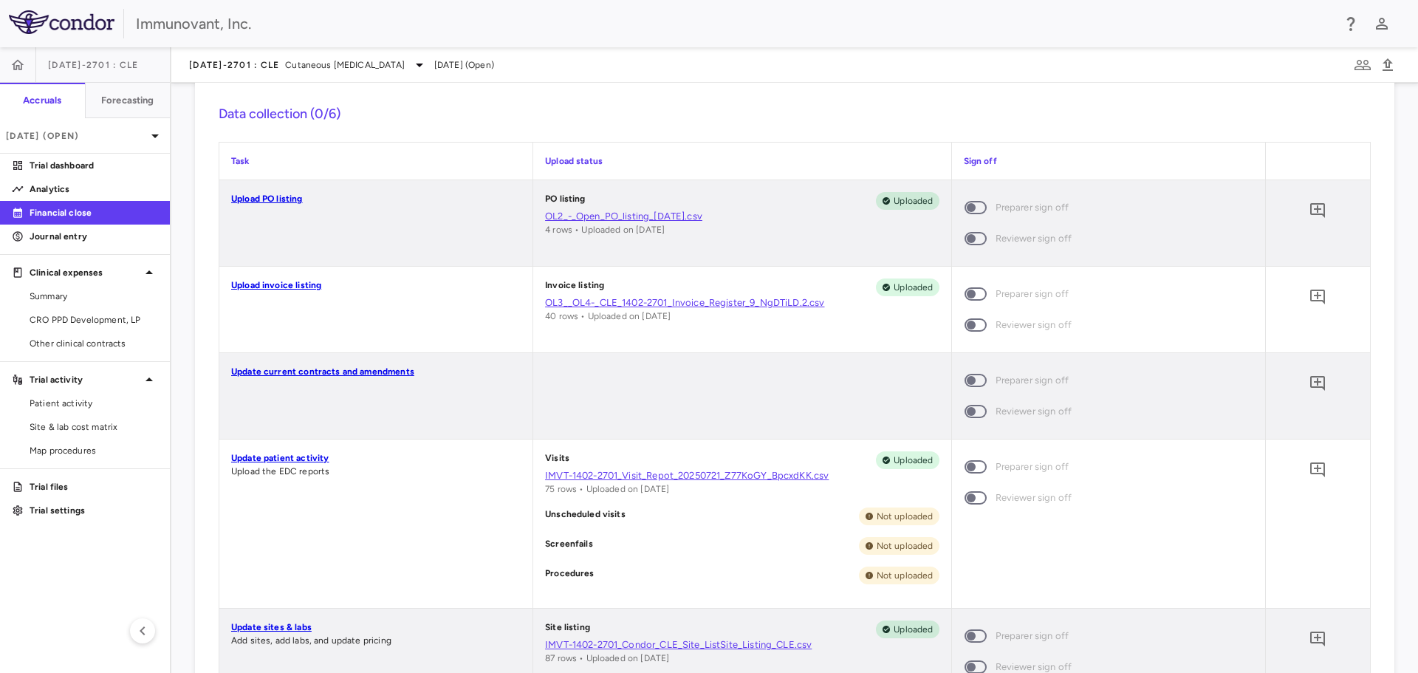
click at [272, 281] on link "Upload invoice listing" at bounding box center [276, 285] width 90 height 10
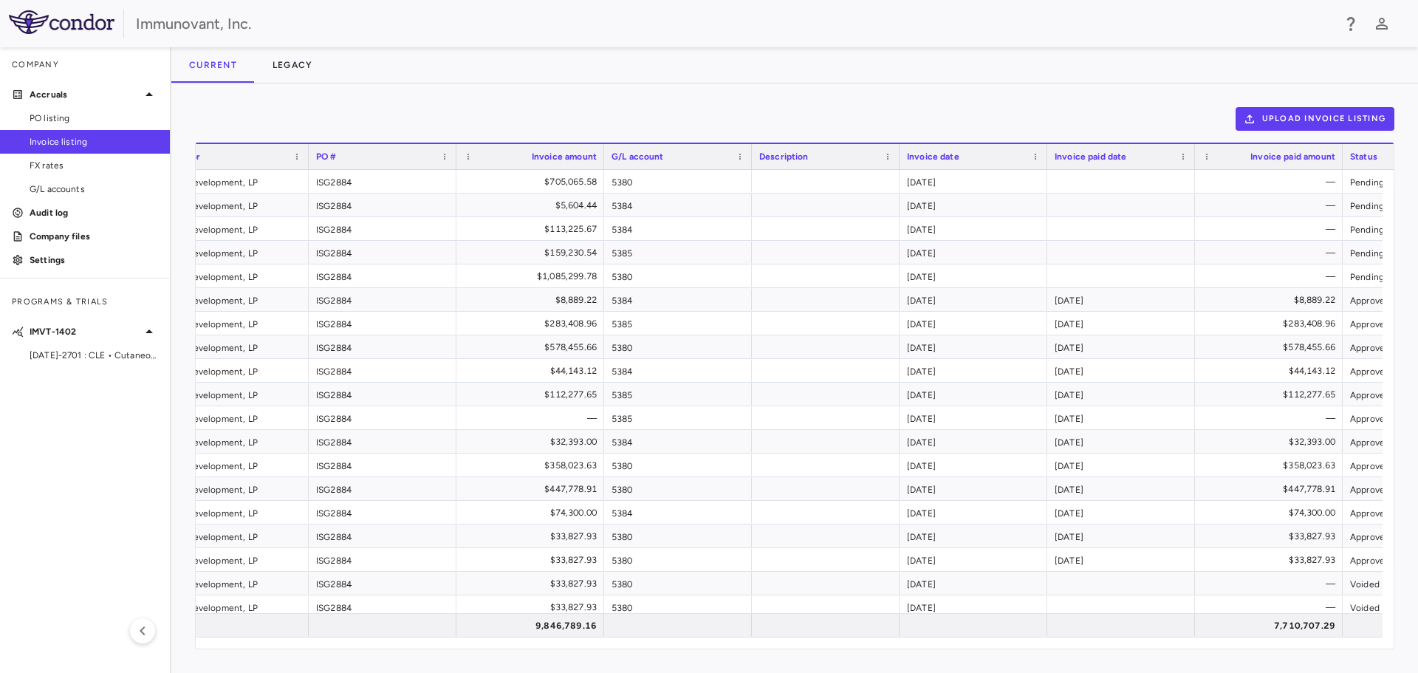
scroll to position [0, 229]
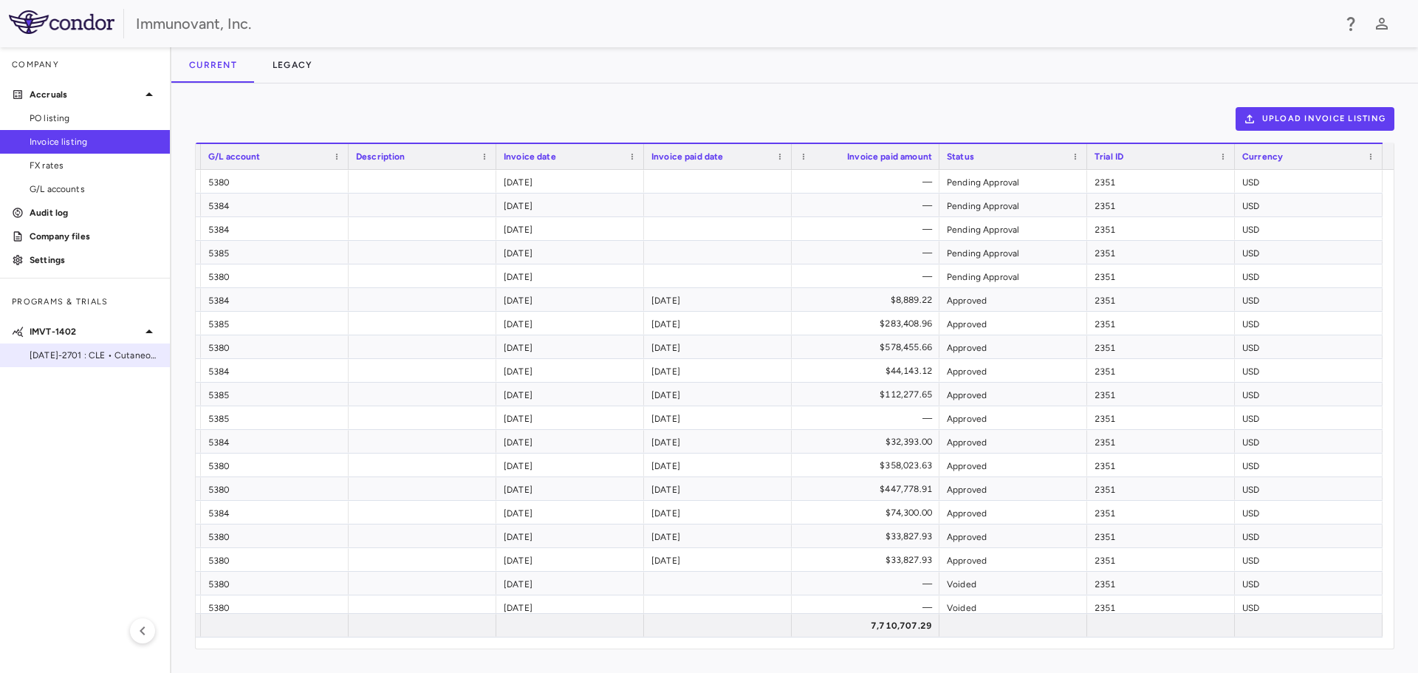
click at [61, 352] on span "[DATE]-2701 : CLE • Cutaneous [MEDICAL_DATA]" at bounding box center [94, 355] width 129 height 13
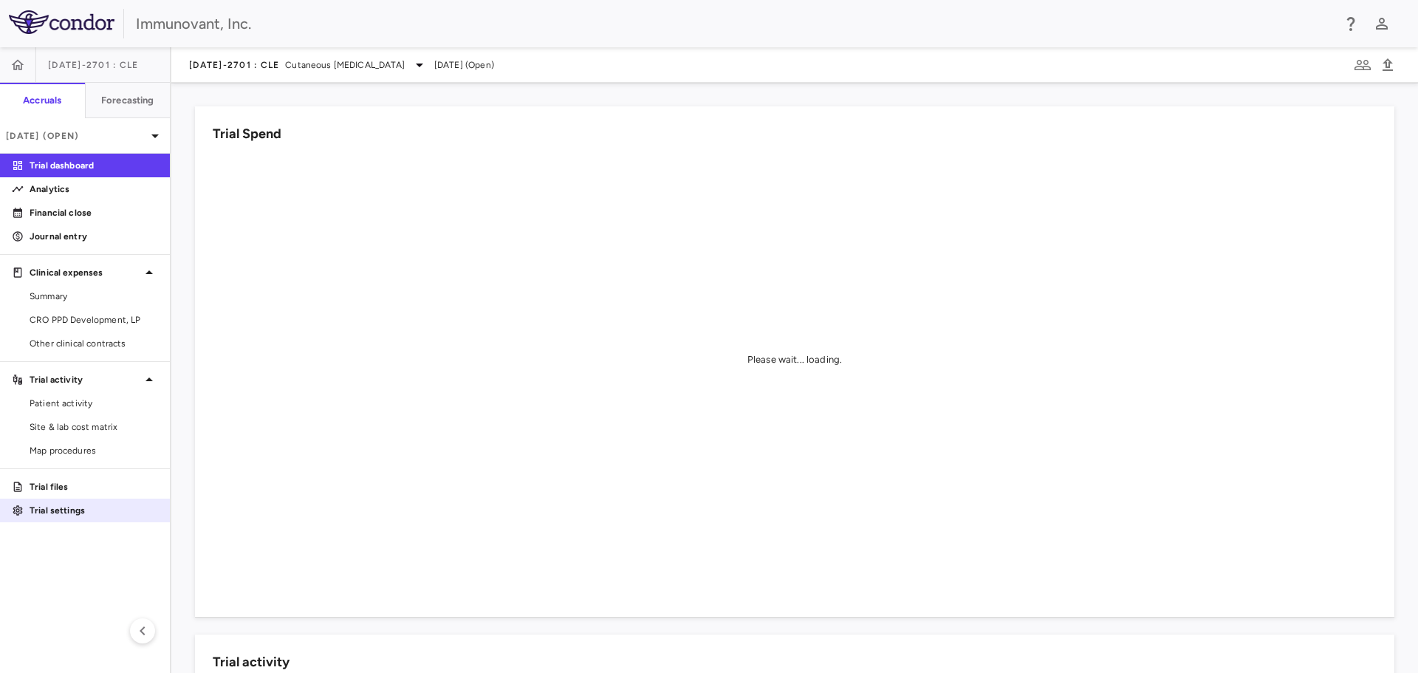
click at [44, 512] on p "Trial settings" at bounding box center [94, 510] width 129 height 13
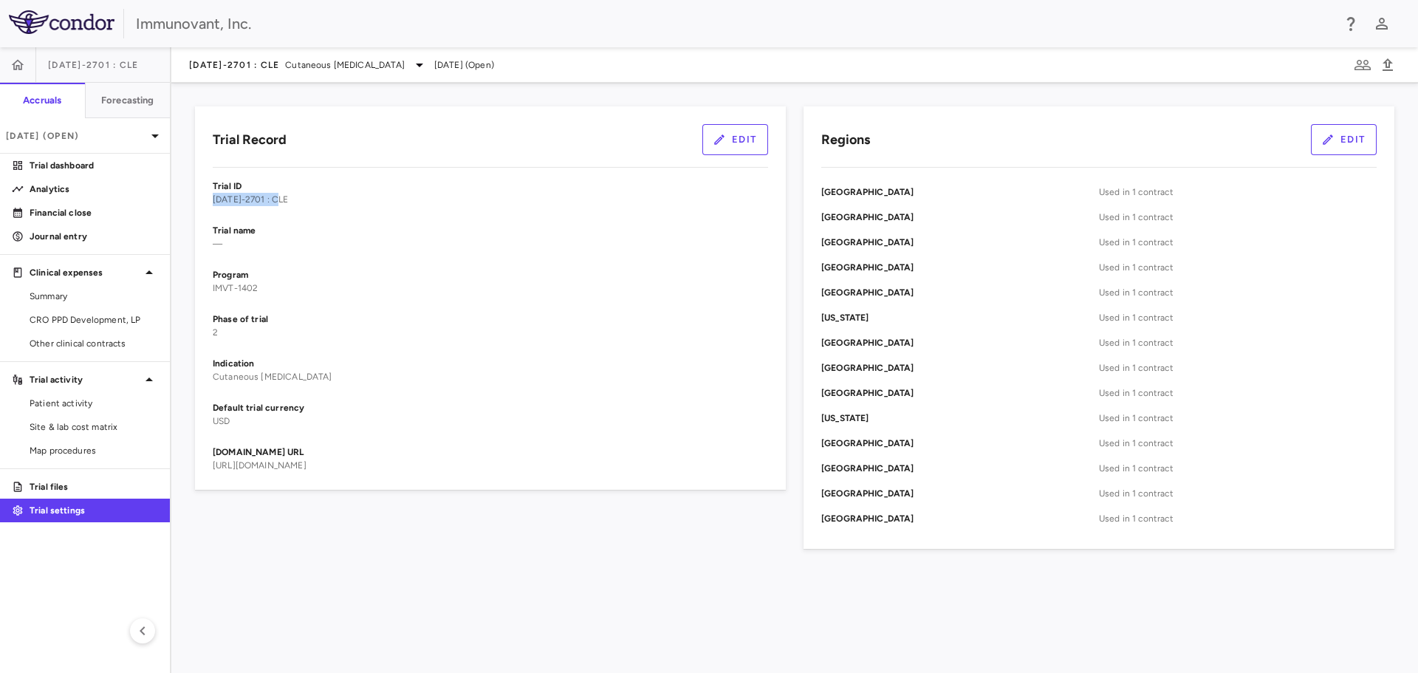
drag, startPoint x: 252, startPoint y: 197, endPoint x: 208, endPoint y: 191, distance: 44.6
click at [208, 197] on div "Trial Record Edit Trial ID [DATE]-2701 : CLE Trial name — Program IMVT-1402 Pha…" at bounding box center [490, 297] width 591 height 383
